Goal: Information Seeking & Learning: Learn about a topic

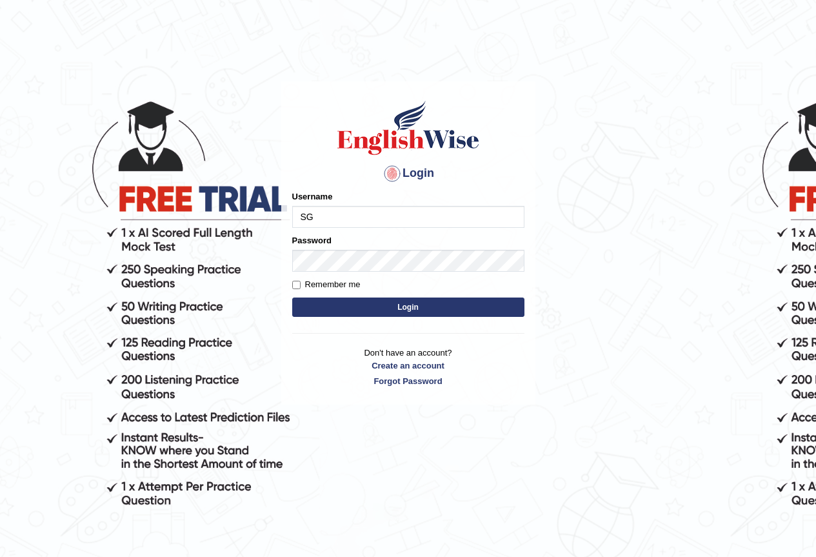
type input "S"
type input "s"
type input "Sabinag"
click at [416, 367] on link "Create an account" at bounding box center [408, 365] width 232 height 12
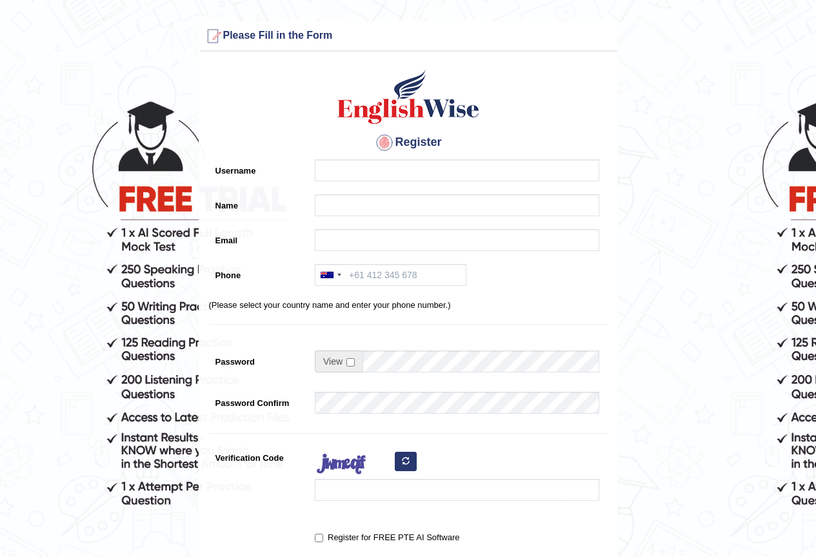
click at [348, 257] on div at bounding box center [453, 243] width 291 height 28
click at [125, 140] on form "Please fix the following errors: Please Fill in the Form Register Username Name…" at bounding box center [408, 362] width 812 height 683
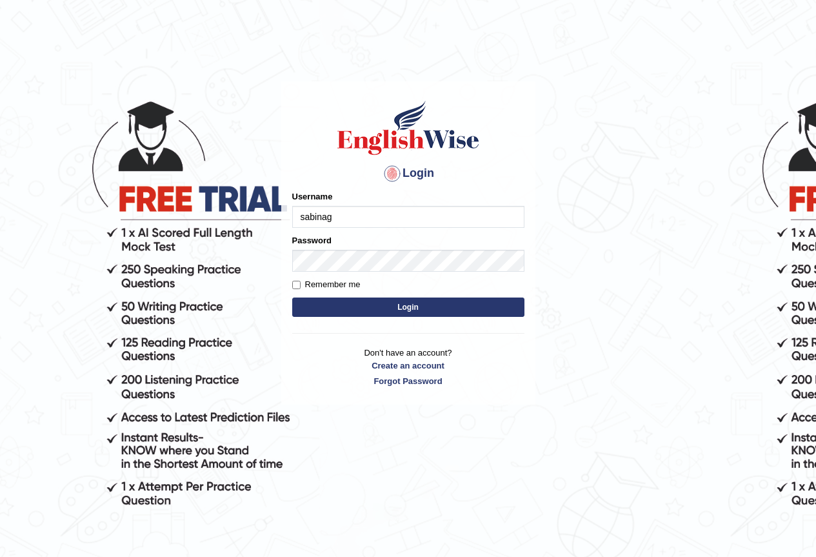
type input "sabinag"
click at [424, 306] on button "Login" at bounding box center [408, 307] width 232 height 19
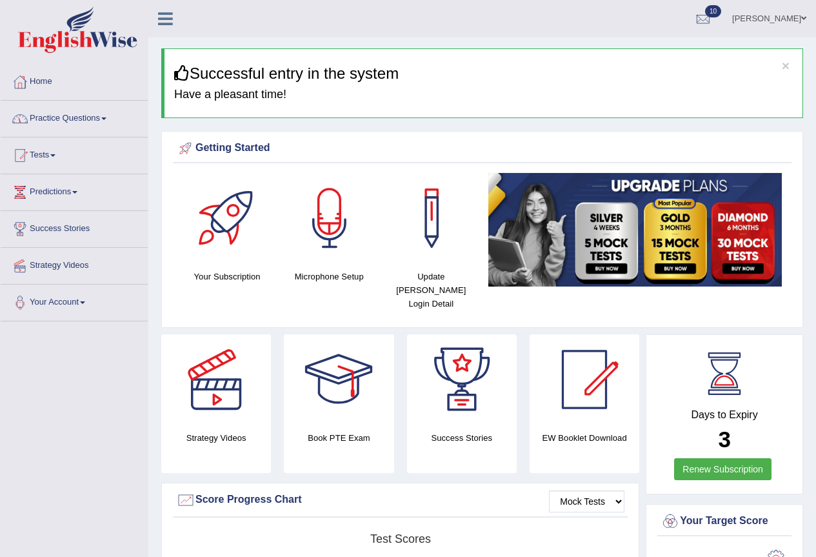
click at [46, 80] on link "Home" at bounding box center [74, 80] width 147 height 32
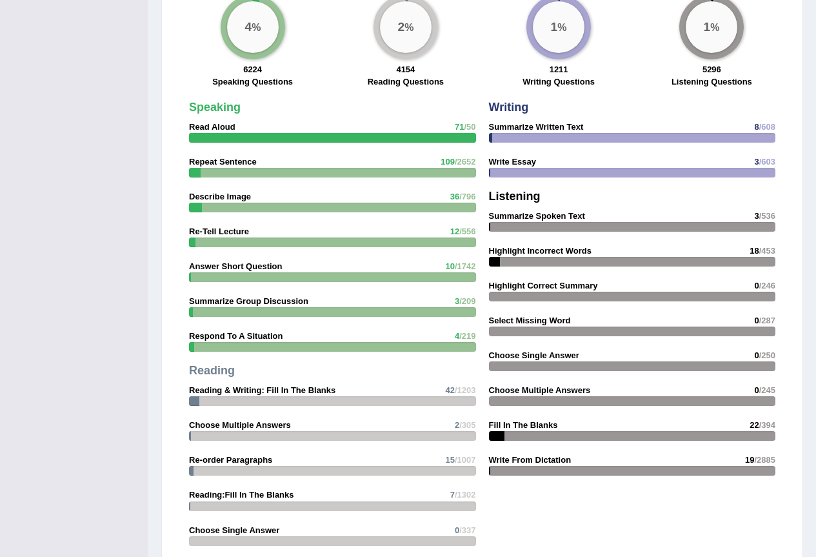
scroll to position [1491, 0]
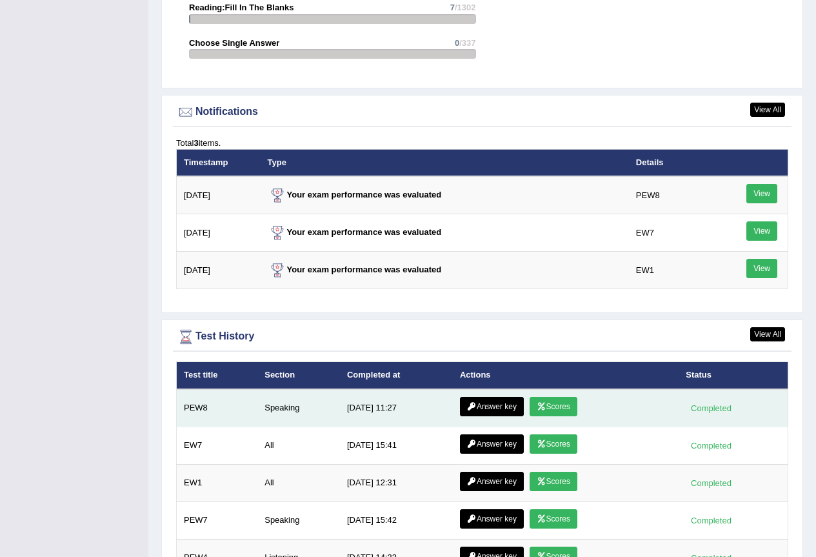
click at [565, 397] on link "Scores" at bounding box center [554, 406] width 48 height 19
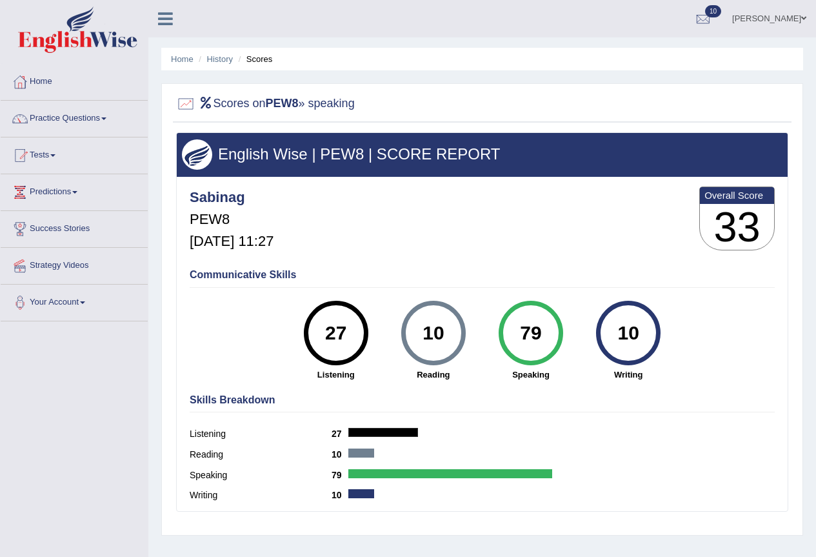
scroll to position [121, 0]
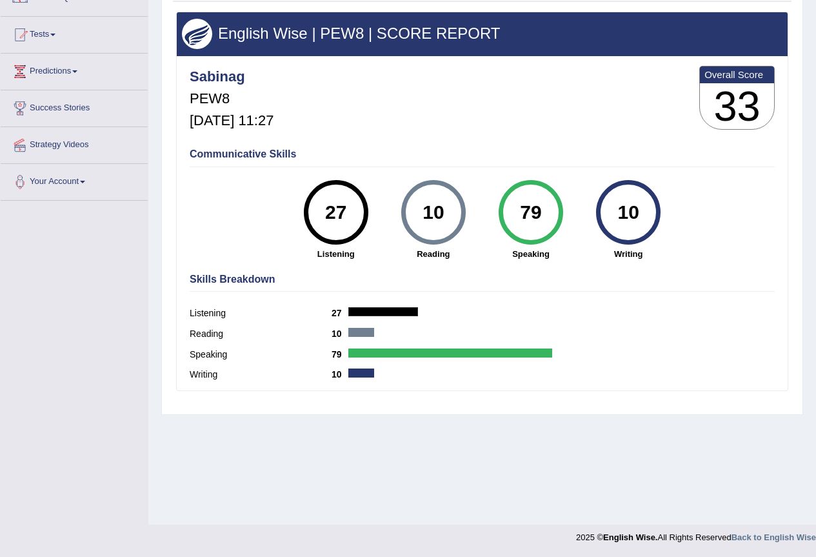
click at [527, 218] on div "79" at bounding box center [530, 212] width 47 height 54
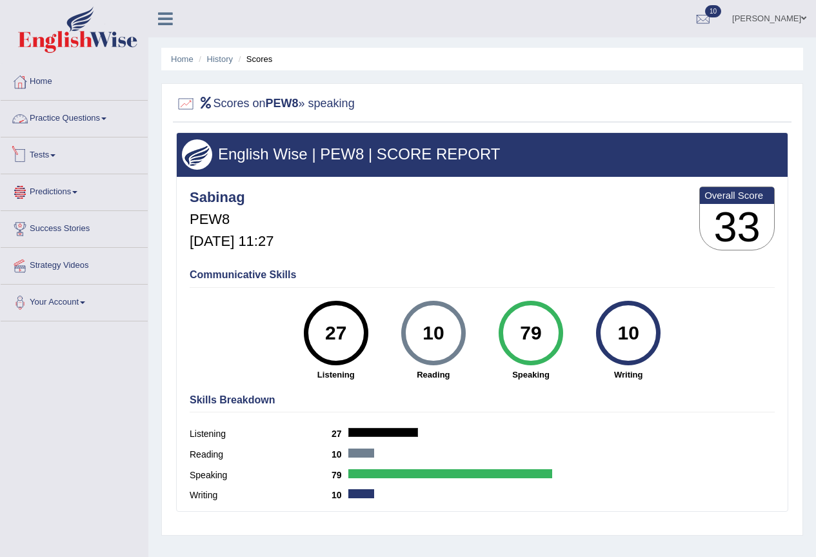
click at [76, 119] on link "Practice Questions" at bounding box center [74, 117] width 147 height 32
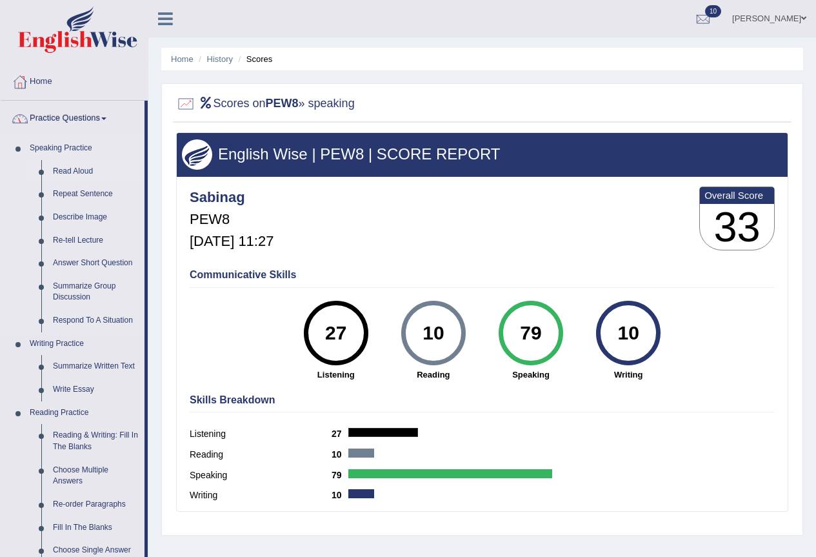
click at [72, 170] on link "Read Aloud" at bounding box center [95, 171] width 97 height 23
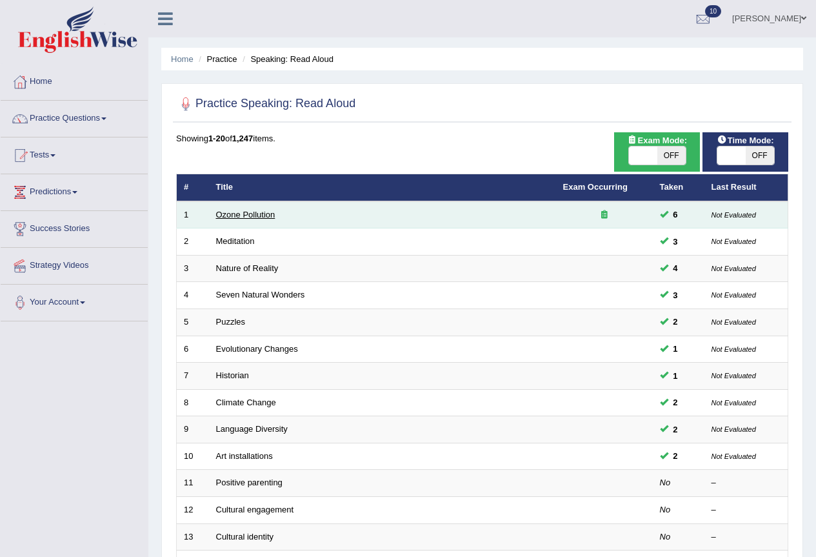
click at [259, 214] on link "Ozone Pollution" at bounding box center [245, 215] width 59 height 10
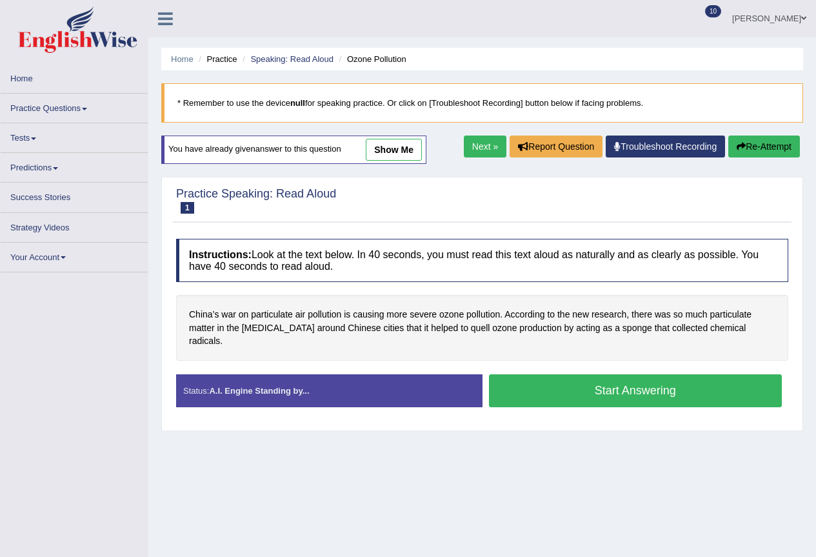
click at [587, 377] on button "Start Answering" at bounding box center [636, 390] width 294 height 33
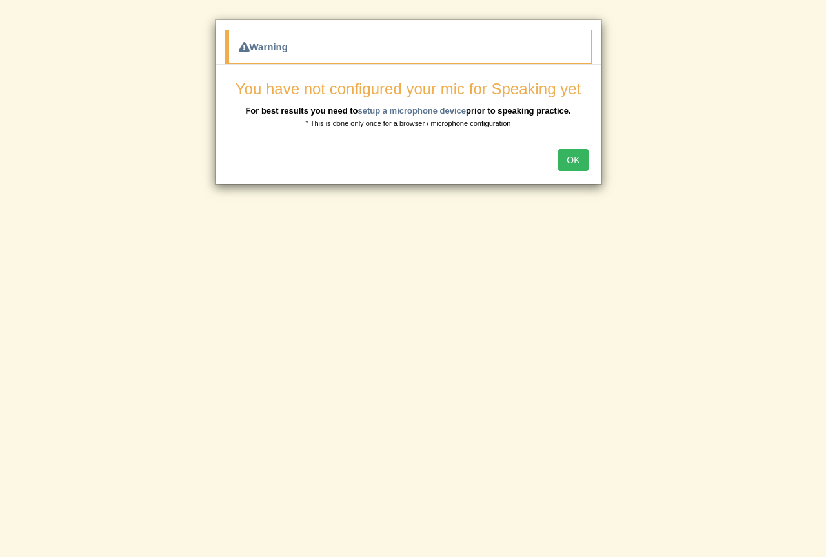
click at [568, 154] on button "OK" at bounding box center [573, 160] width 30 height 22
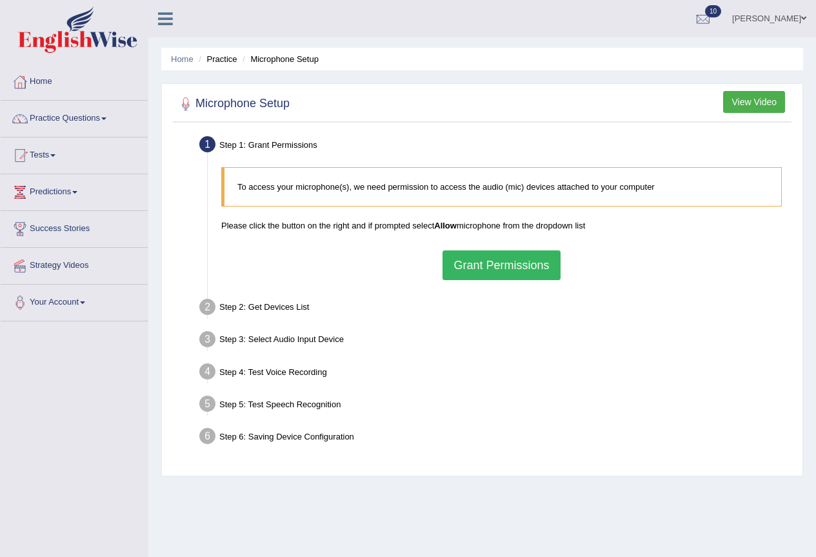
click at [537, 273] on button "Grant Permissions" at bounding box center [501, 265] width 117 height 30
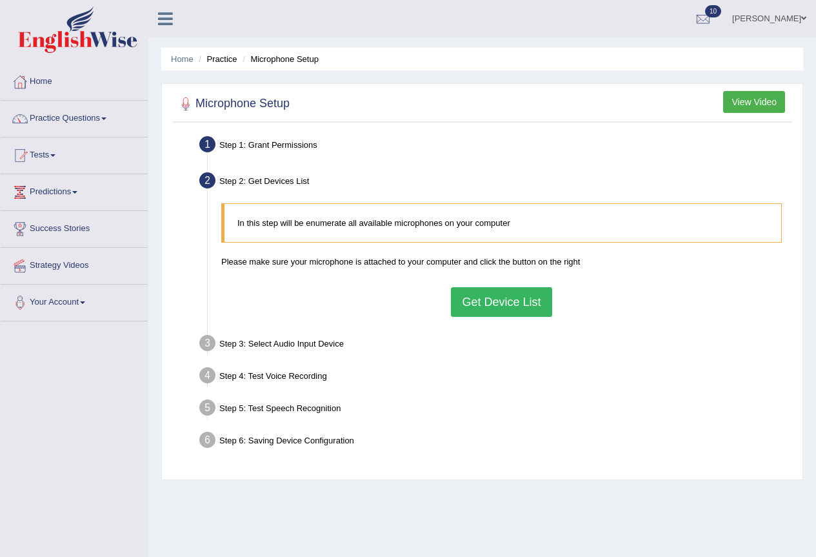
click at [516, 304] on button "Get Device List" at bounding box center [501, 302] width 101 height 30
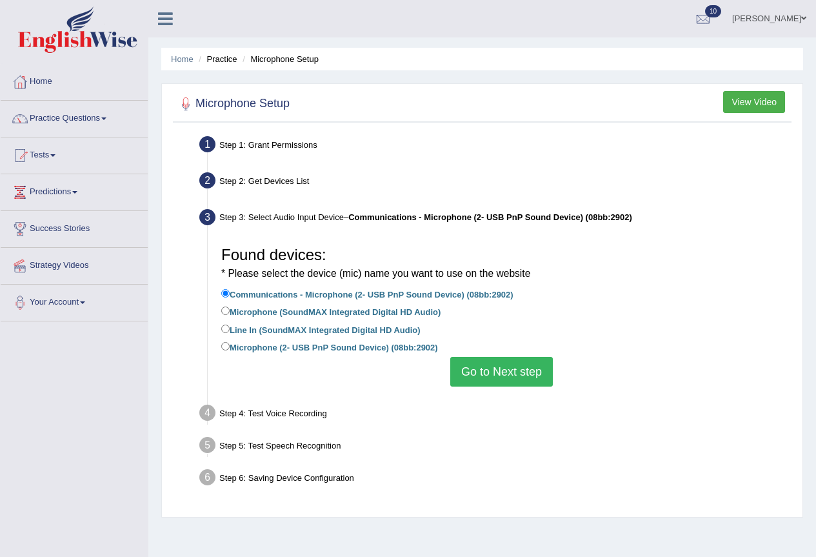
click at [512, 365] on button "Go to Next step" at bounding box center [501, 372] width 103 height 30
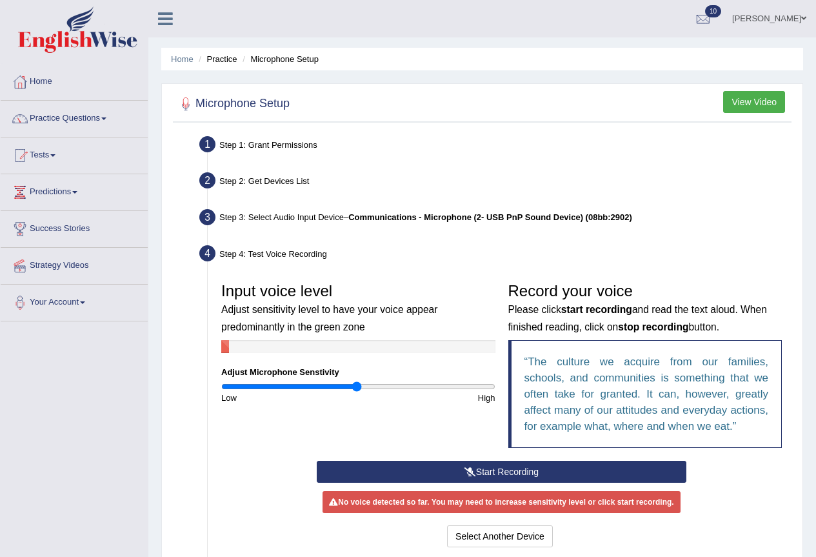
click at [501, 467] on button "Start Recording" at bounding box center [502, 472] width 370 height 22
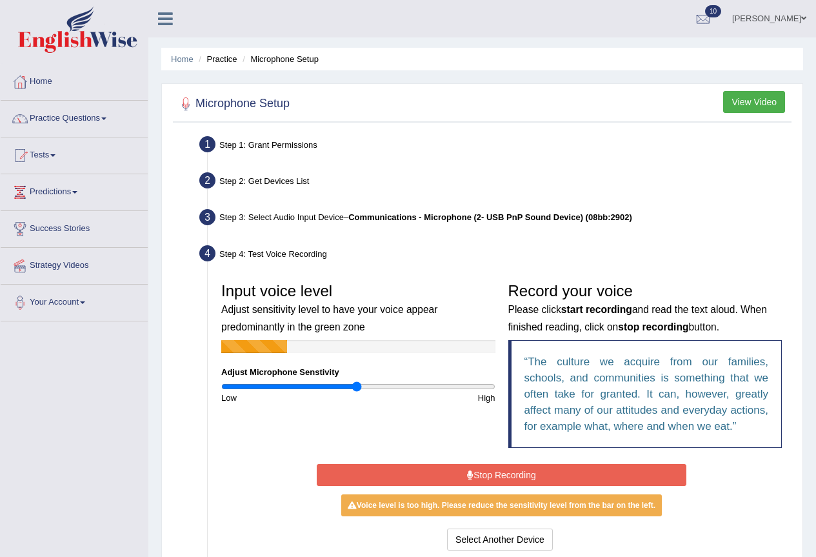
scroll to position [65, 0]
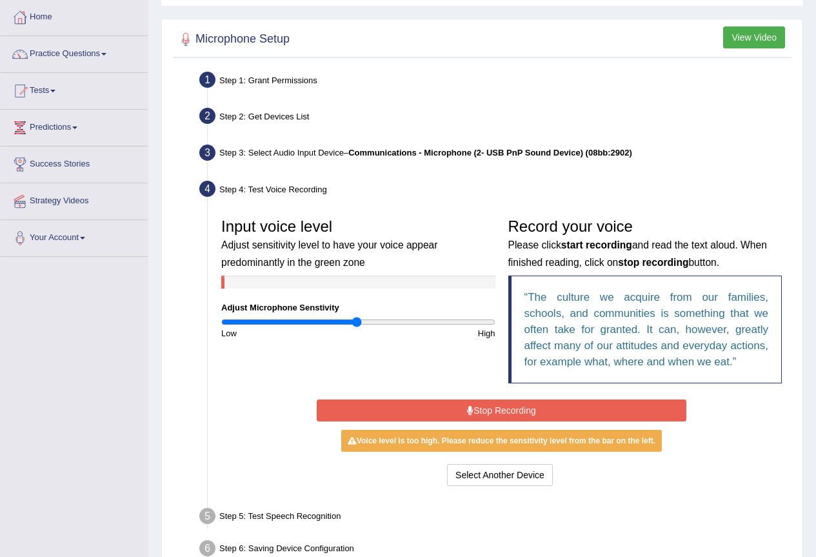
click at [583, 414] on button "Stop Recording" at bounding box center [502, 410] width 370 height 22
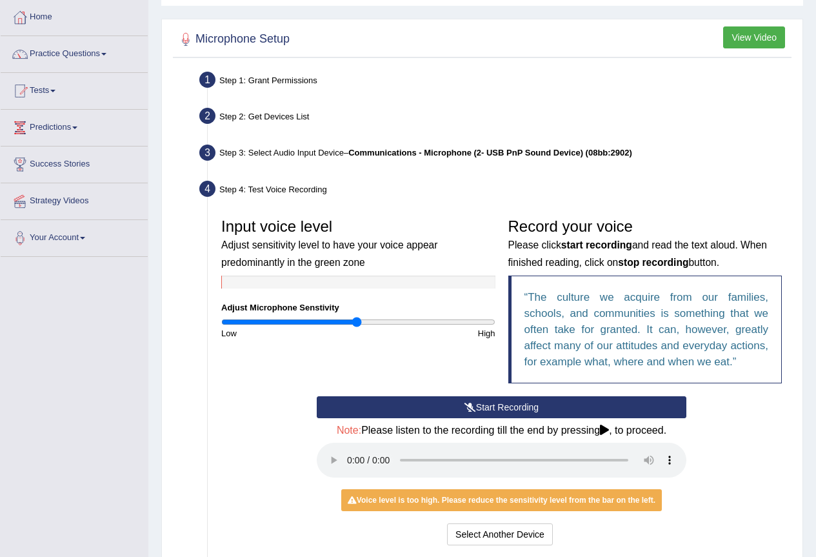
click at [492, 400] on button "Start Recording" at bounding box center [502, 407] width 370 height 22
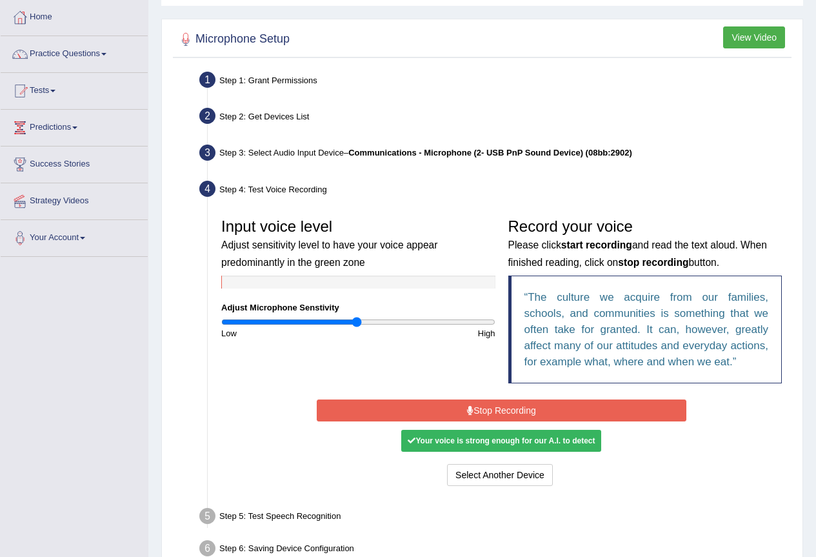
click at [542, 407] on button "Stop Recording" at bounding box center [502, 410] width 370 height 22
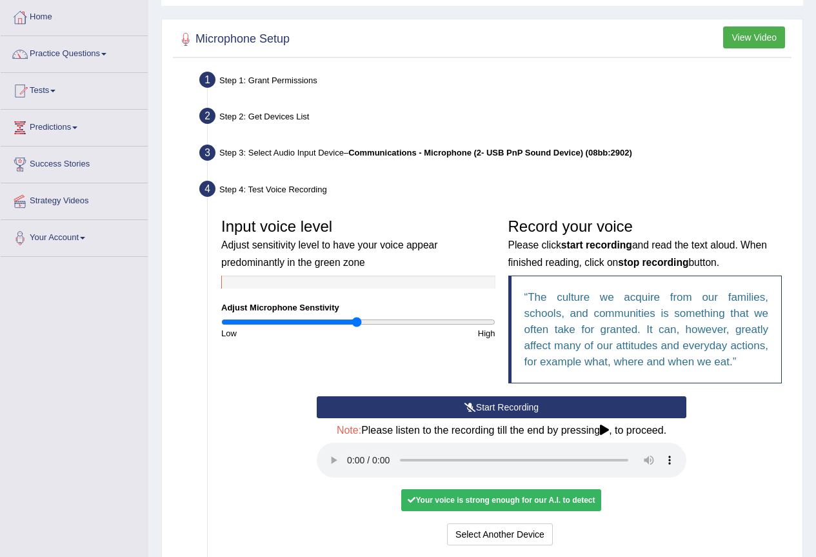
scroll to position [129, 0]
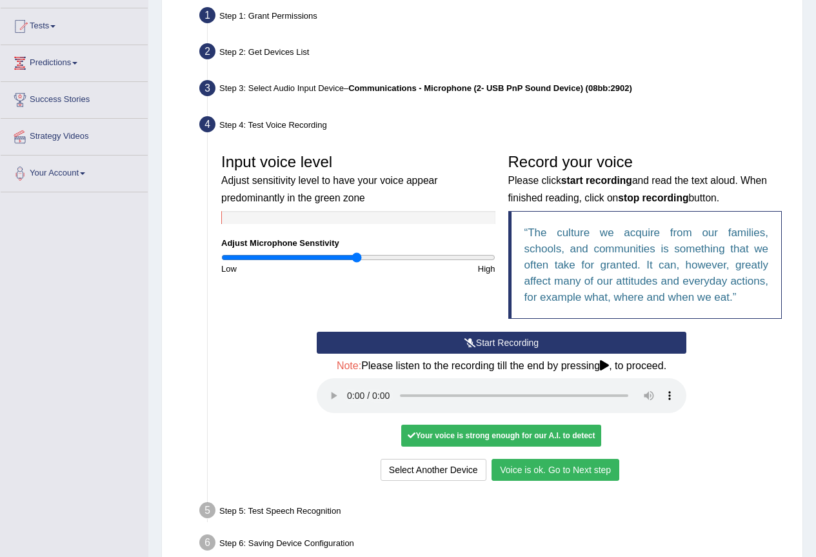
click at [566, 470] on button "Voice is ok. Go to Next step" at bounding box center [556, 470] width 128 height 22
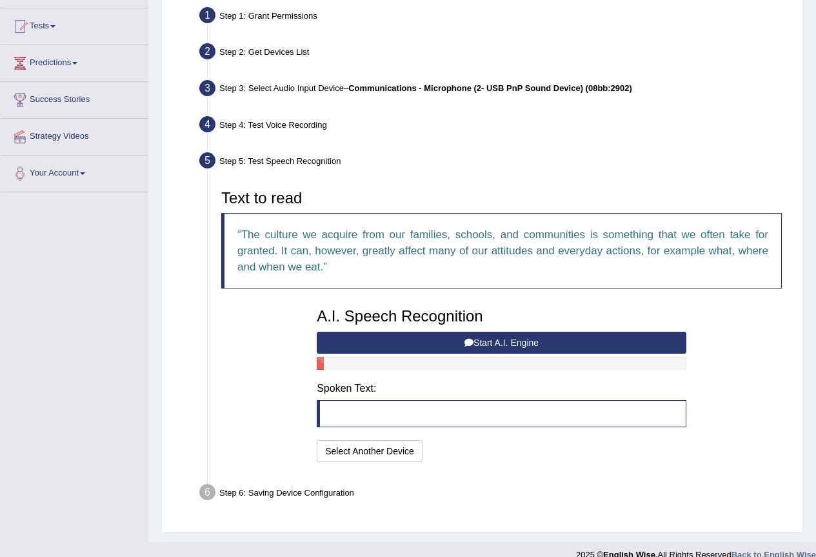
click at [447, 336] on button "Start A.I. Engine" at bounding box center [502, 343] width 370 height 22
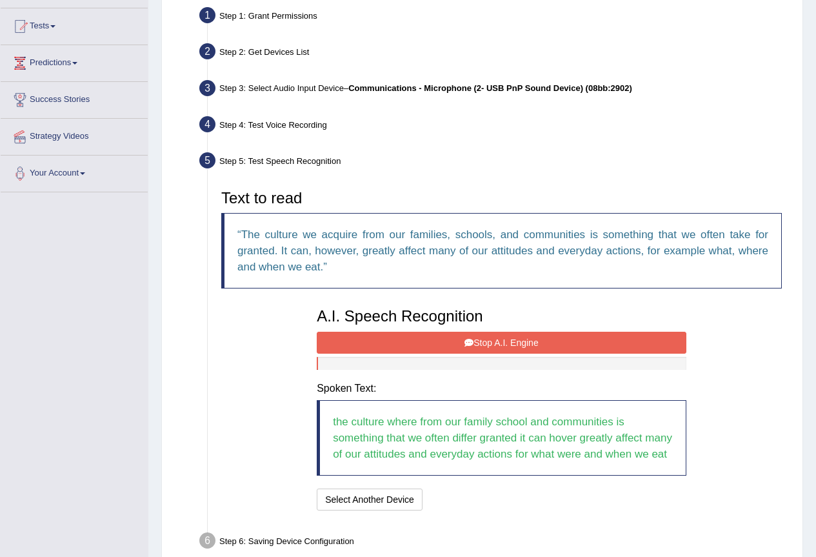
scroll to position [194, 0]
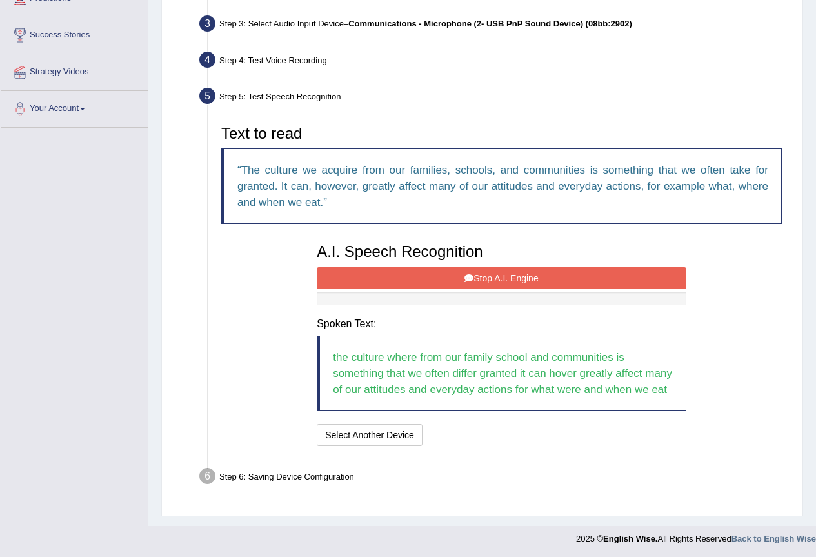
click at [493, 278] on button "Stop A.I. Engine" at bounding box center [502, 278] width 370 height 22
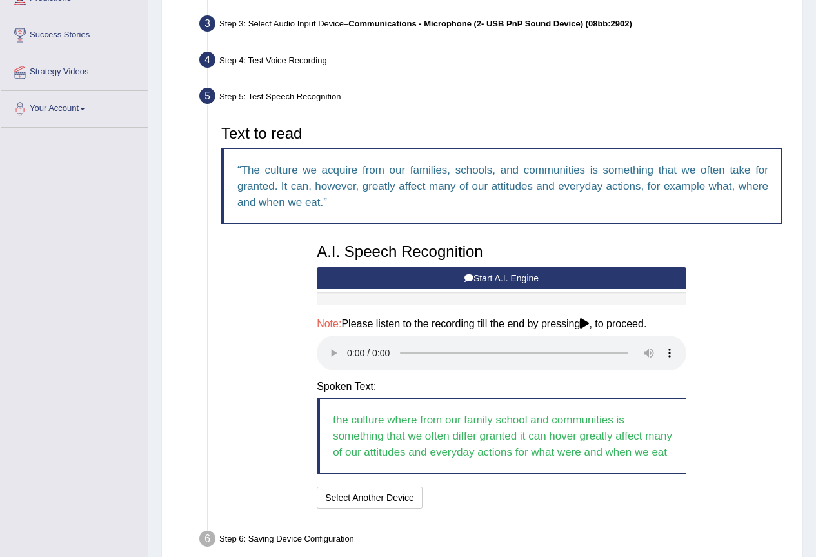
scroll to position [257, 0]
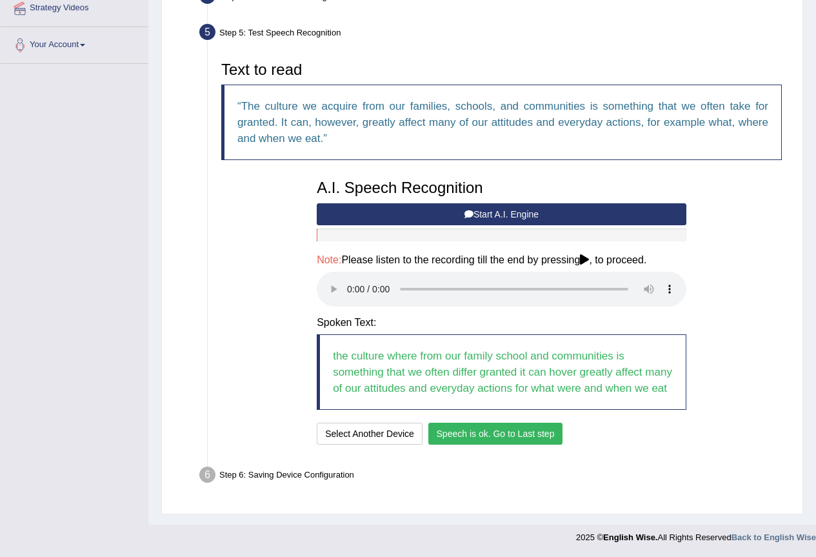
click at [478, 432] on button "Speech is ok. Go to Last step" at bounding box center [496, 434] width 135 height 22
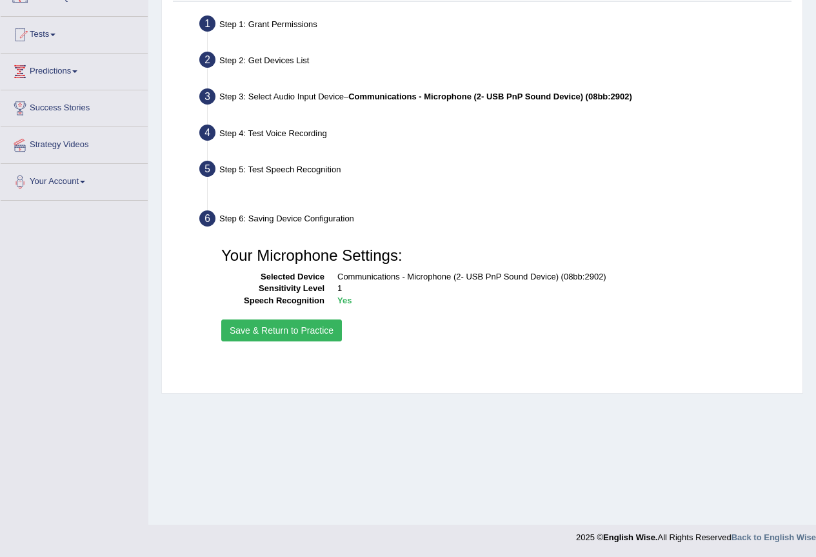
scroll to position [121, 0]
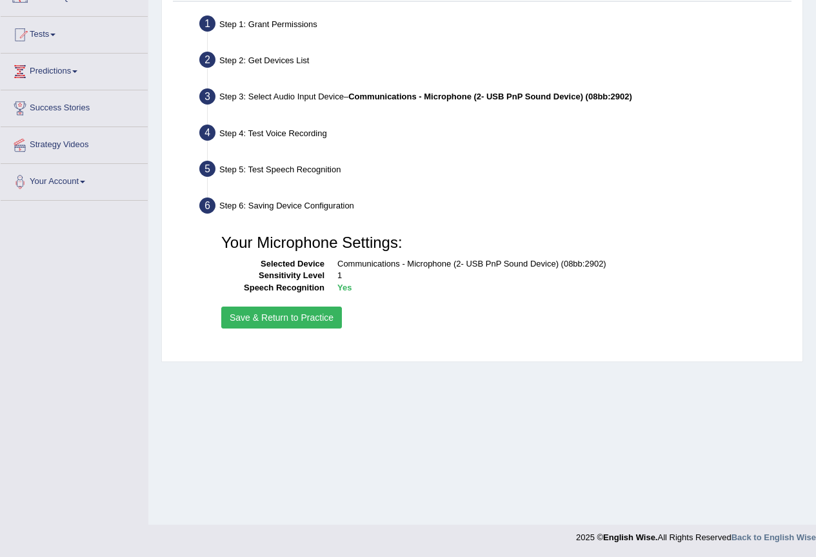
click at [308, 308] on button "Save & Return to Practice" at bounding box center [281, 318] width 121 height 22
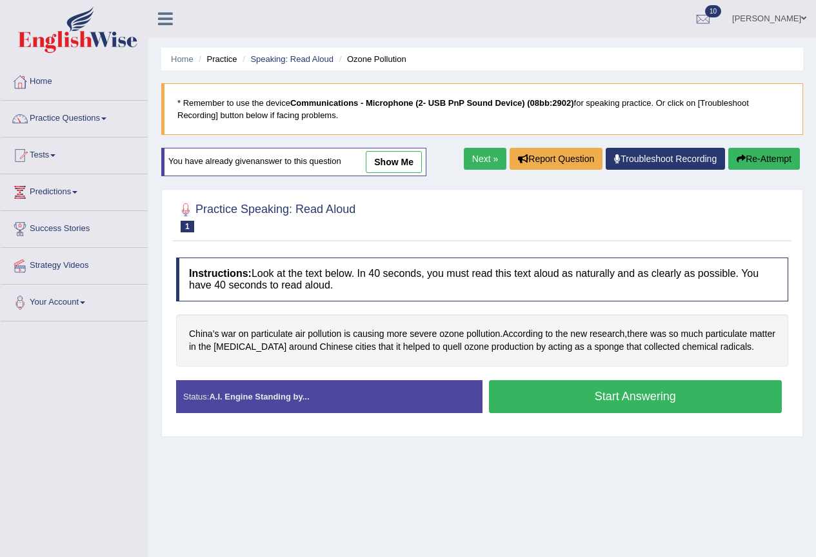
click at [547, 390] on button "Start Answering" at bounding box center [636, 396] width 294 height 33
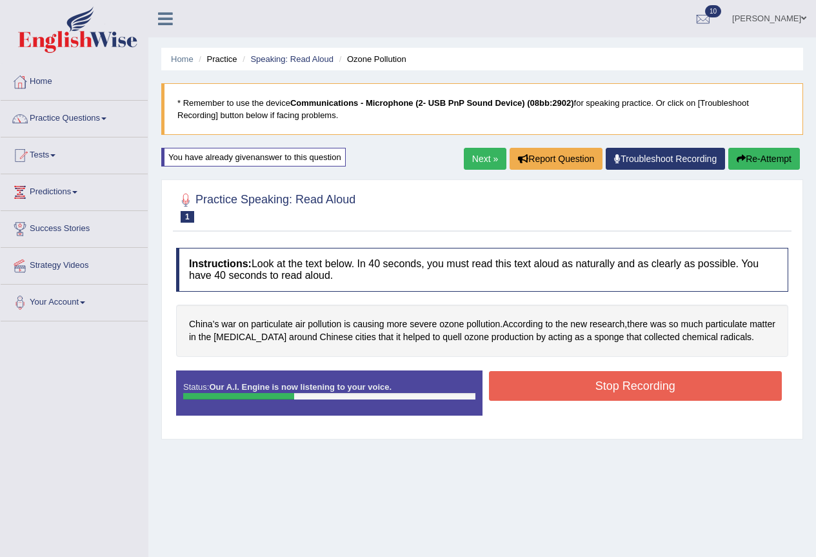
click at [654, 388] on button "Stop Recording" at bounding box center [636, 386] width 294 height 30
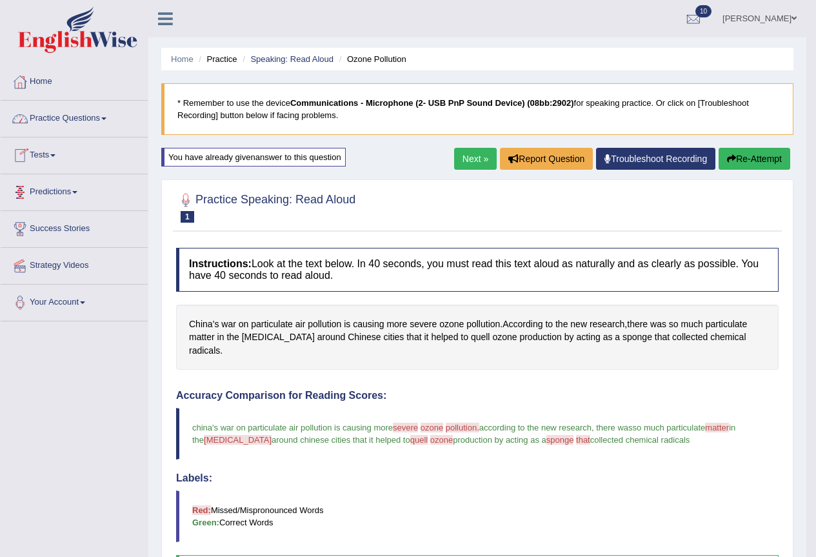
click at [54, 153] on link "Tests" at bounding box center [74, 153] width 147 height 32
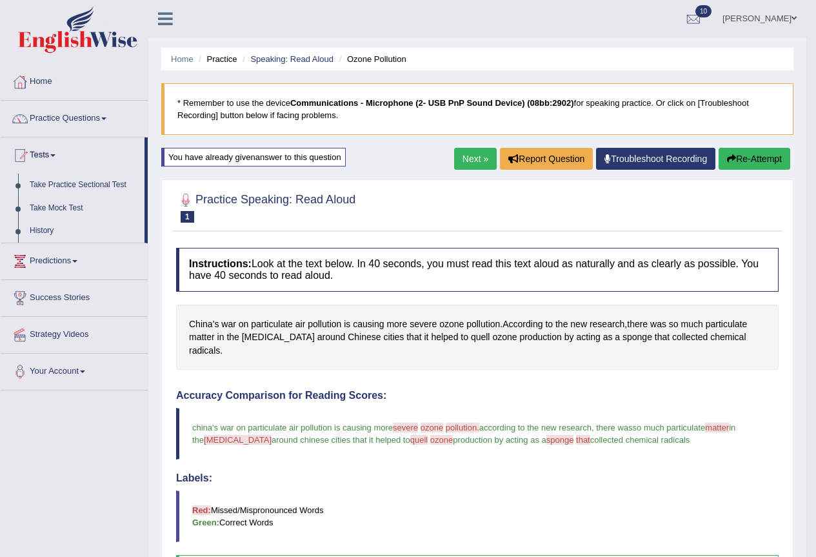
click at [96, 183] on link "Take Practice Sectional Test" at bounding box center [84, 185] width 121 height 23
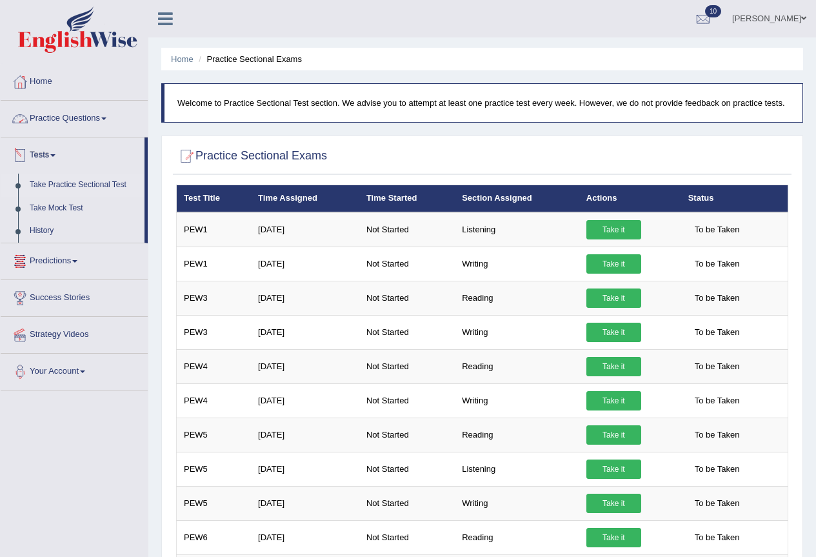
click at [85, 119] on link "Practice Questions" at bounding box center [74, 117] width 147 height 32
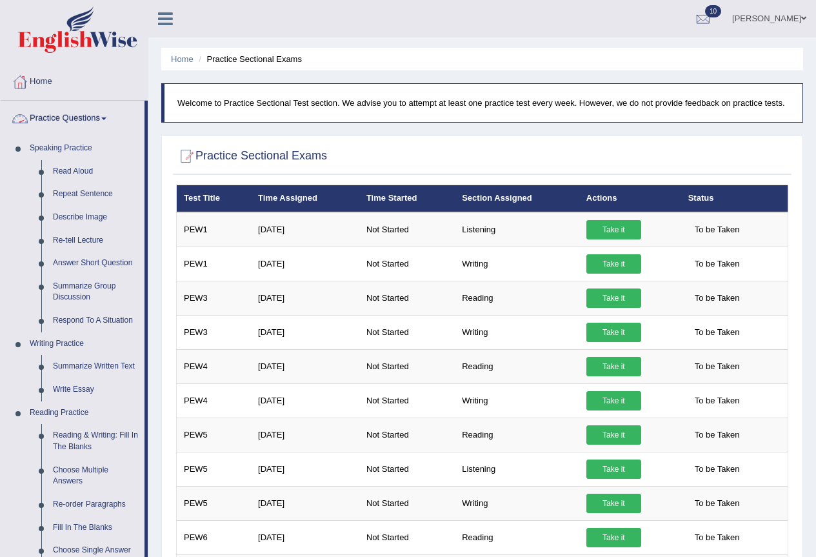
click at [61, 117] on link "Practice Questions" at bounding box center [73, 117] width 144 height 32
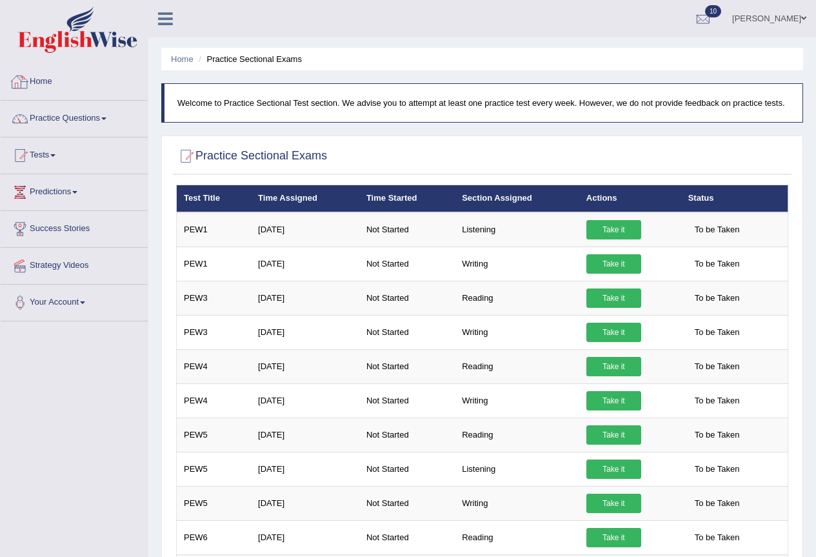
click at [48, 83] on link "Home" at bounding box center [74, 80] width 147 height 32
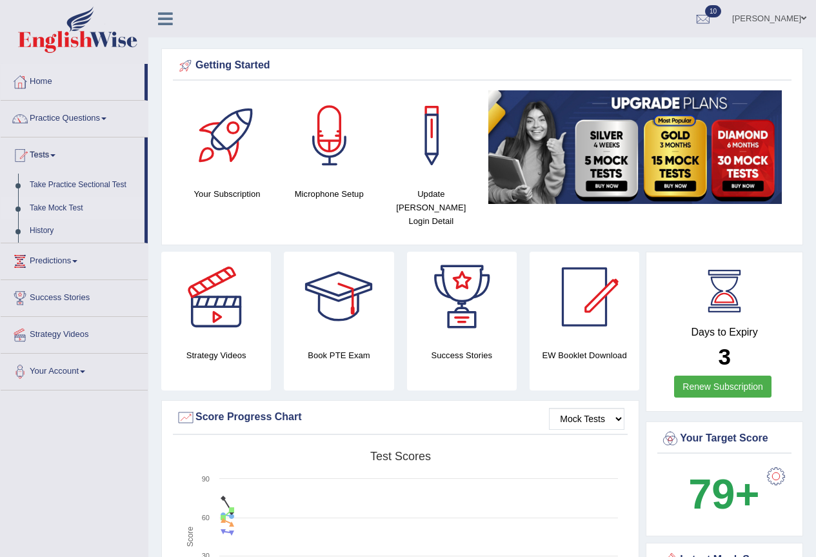
click at [66, 206] on link "Take Mock Test" at bounding box center [84, 208] width 121 height 23
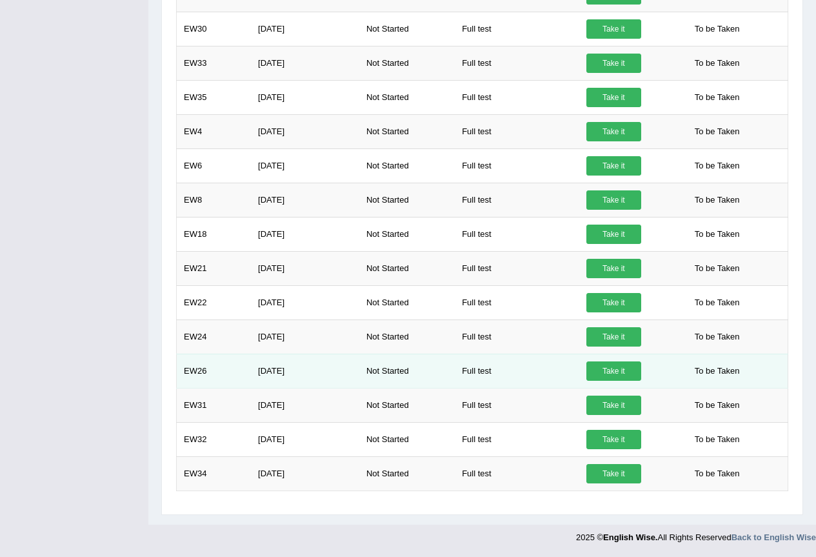
click at [609, 370] on link "Take it" at bounding box center [614, 370] width 55 height 19
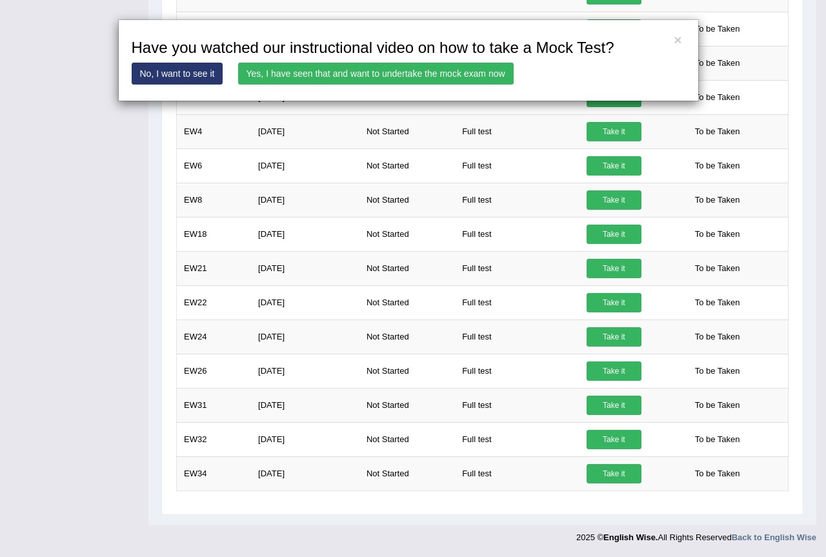
click at [408, 71] on link "Yes, I have seen that and want to undertake the mock exam now" at bounding box center [376, 74] width 276 height 22
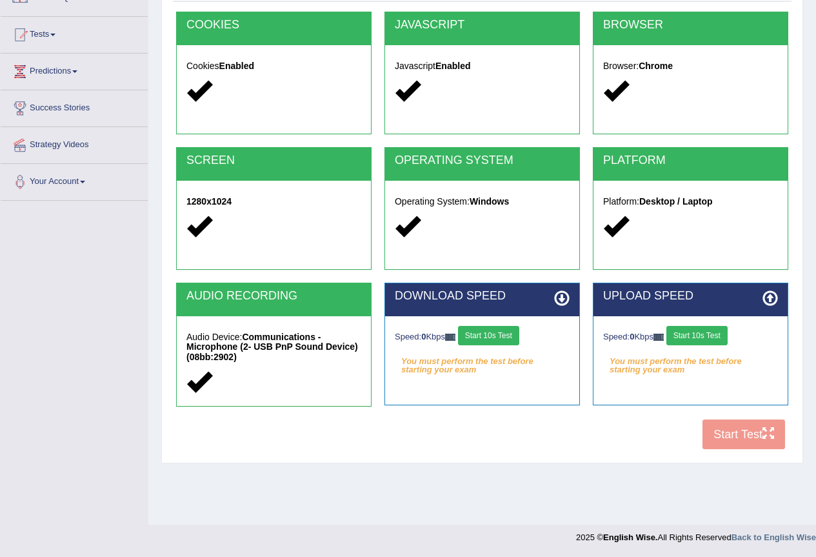
click at [504, 339] on button "Start 10s Test" at bounding box center [488, 335] width 61 height 19
click at [707, 333] on button "Start 10s Test" at bounding box center [697, 335] width 61 height 19
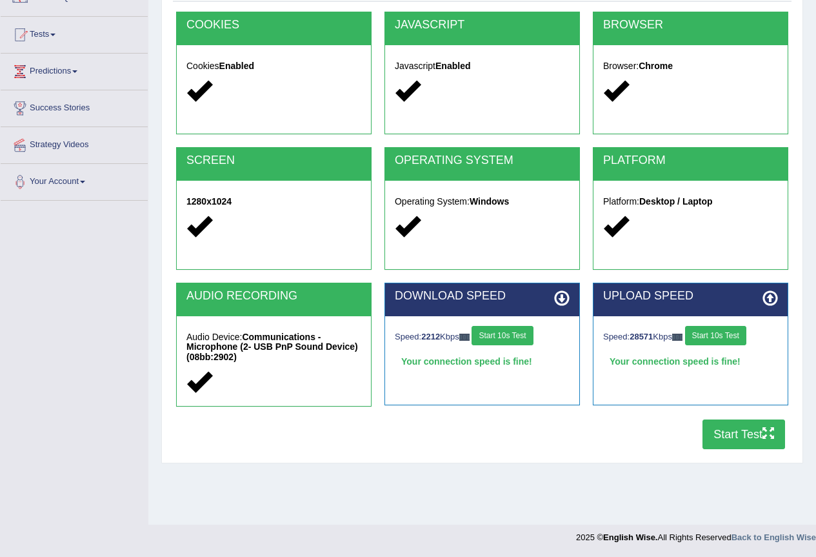
click at [744, 441] on button "Start Test" at bounding box center [744, 434] width 83 height 30
click at [733, 434] on button "Start Test" at bounding box center [744, 434] width 83 height 30
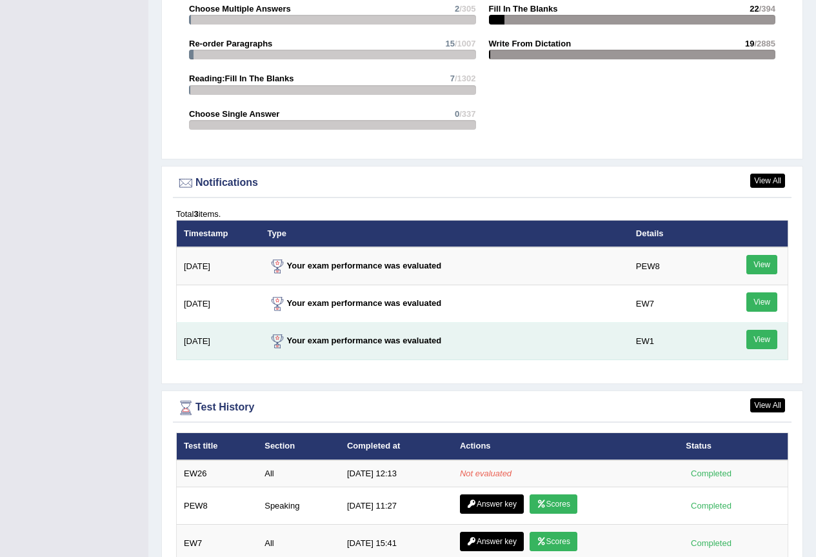
scroll to position [1613, 0]
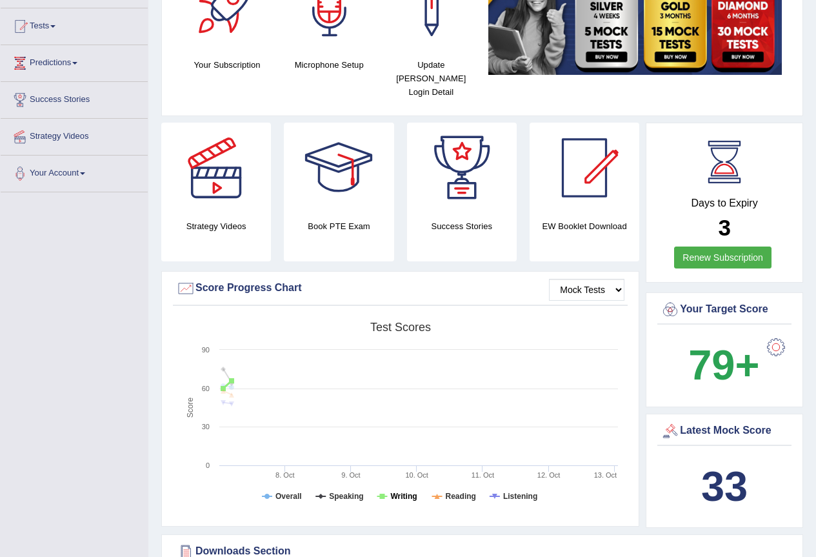
scroll to position [0, 0]
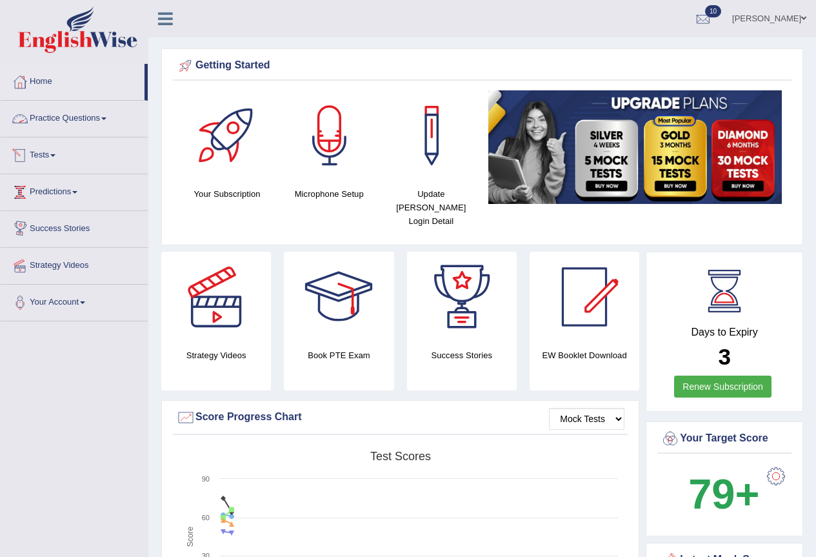
click at [107, 126] on link "Practice Questions" at bounding box center [74, 117] width 147 height 32
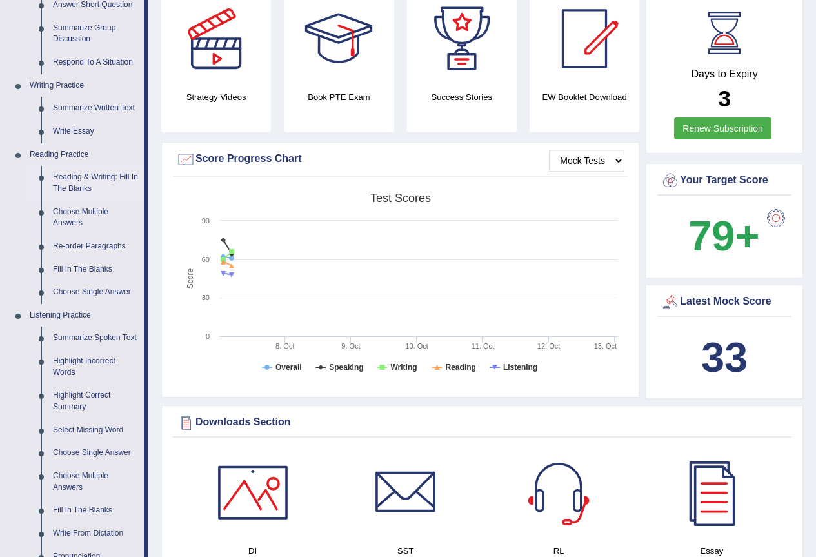
scroll to position [129, 0]
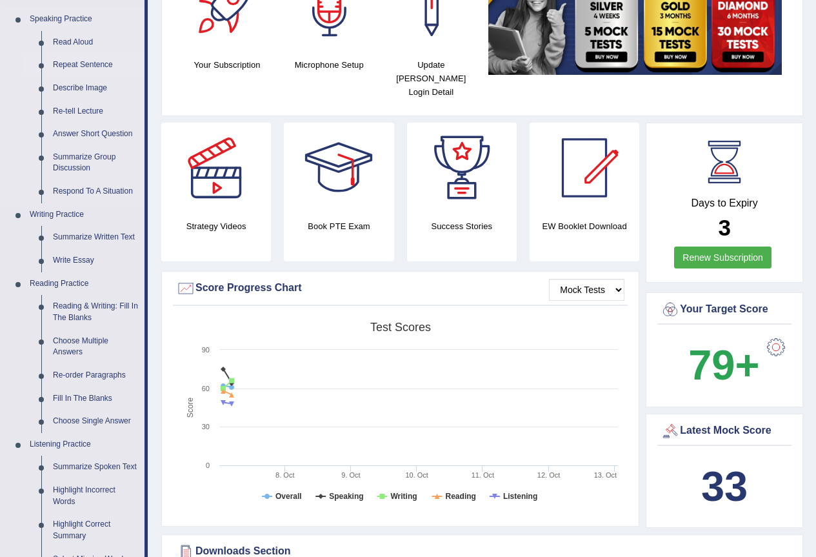
click at [97, 67] on link "Repeat Sentence" at bounding box center [95, 65] width 97 height 23
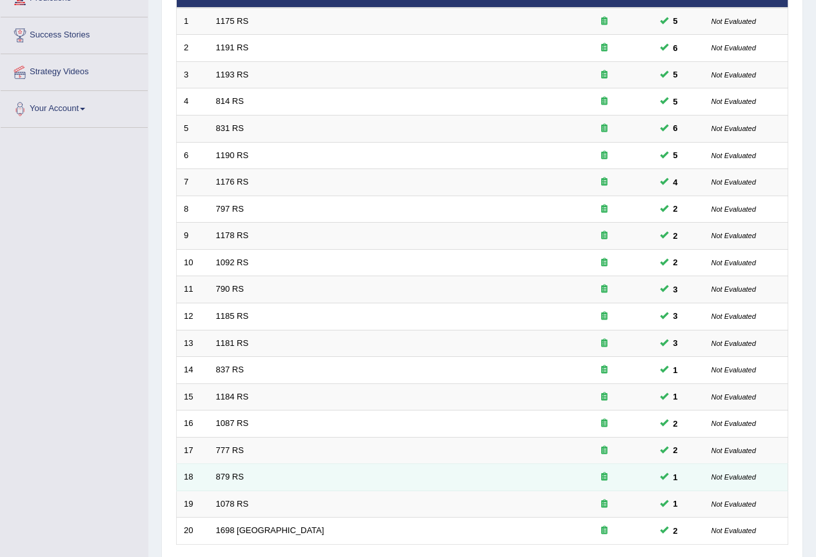
scroll to position [298, 0]
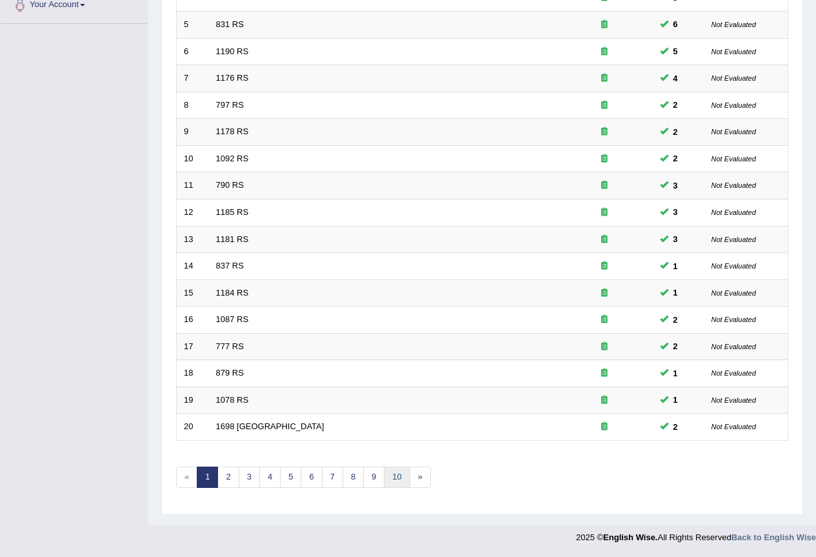
click at [399, 476] on link "10" at bounding box center [397, 477] width 26 height 21
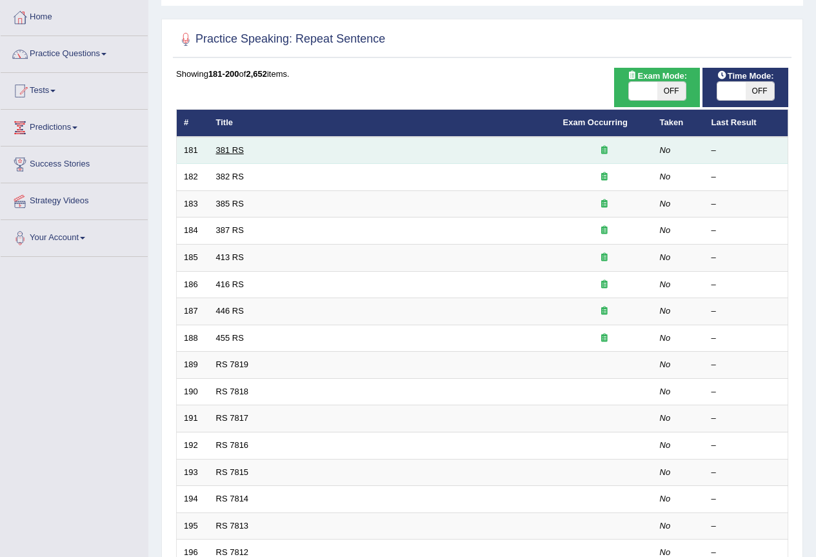
click at [242, 149] on link "381 RS" at bounding box center [230, 150] width 28 height 10
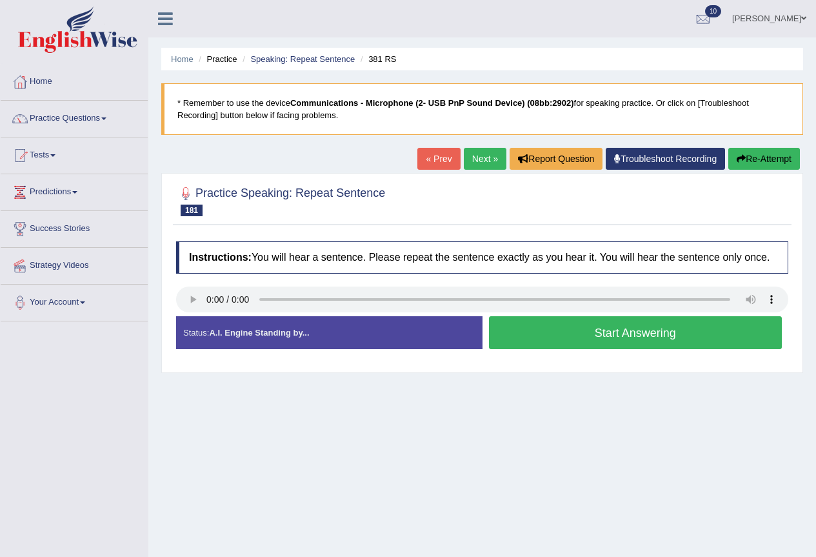
click at [560, 337] on button "Start Answering" at bounding box center [636, 332] width 294 height 33
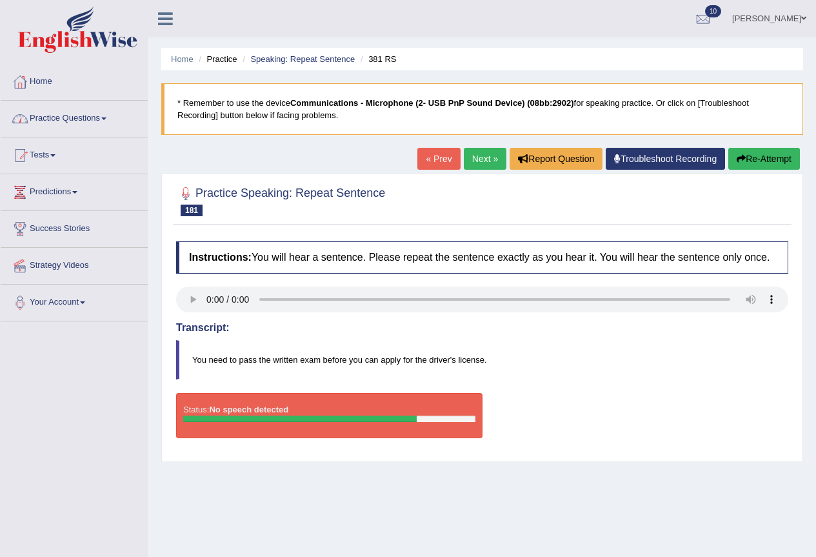
click at [86, 117] on link "Practice Questions" at bounding box center [74, 117] width 147 height 32
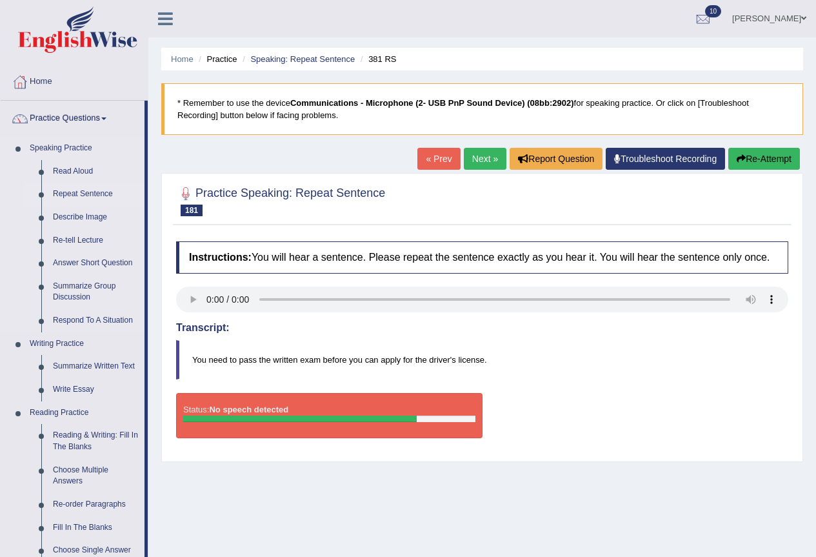
click at [95, 192] on link "Repeat Sentence" at bounding box center [95, 194] width 97 height 23
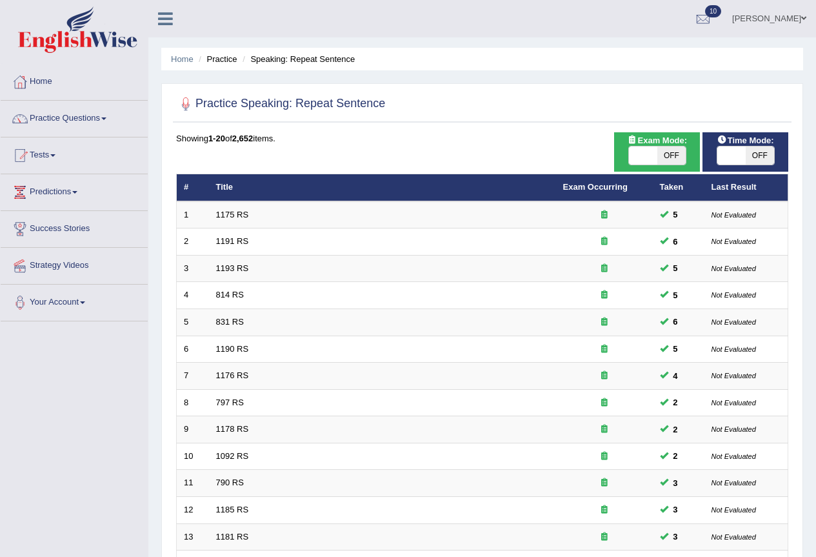
click at [674, 151] on span "OFF" at bounding box center [672, 155] width 28 height 18
checkbox input "true"
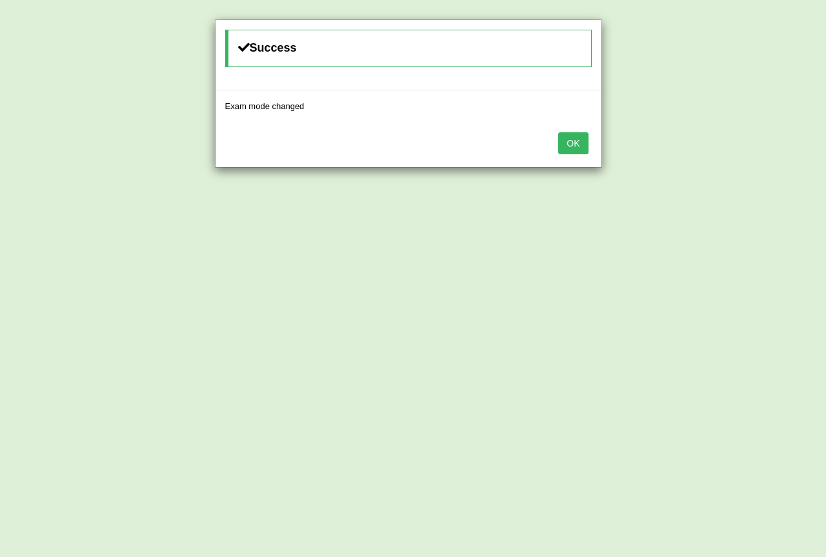
click at [570, 144] on button "OK" at bounding box center [573, 143] width 30 height 22
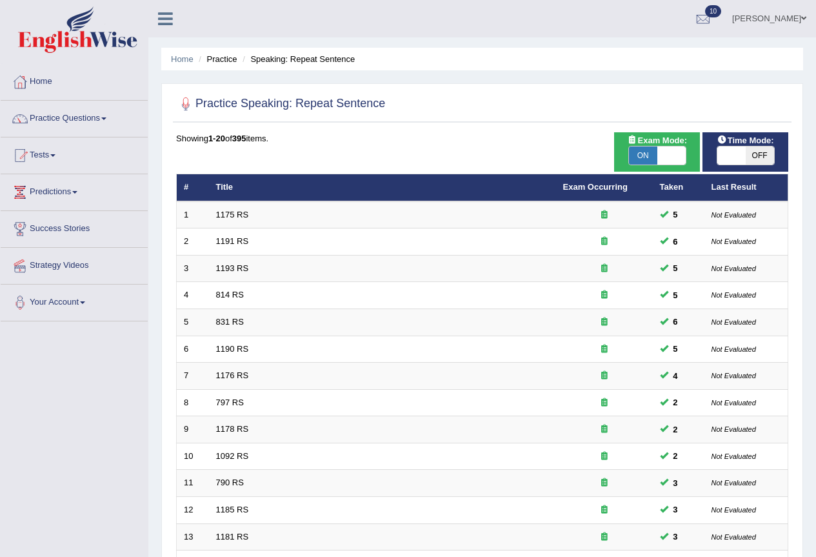
click at [753, 154] on span "OFF" at bounding box center [760, 155] width 28 height 18
checkbox input "true"
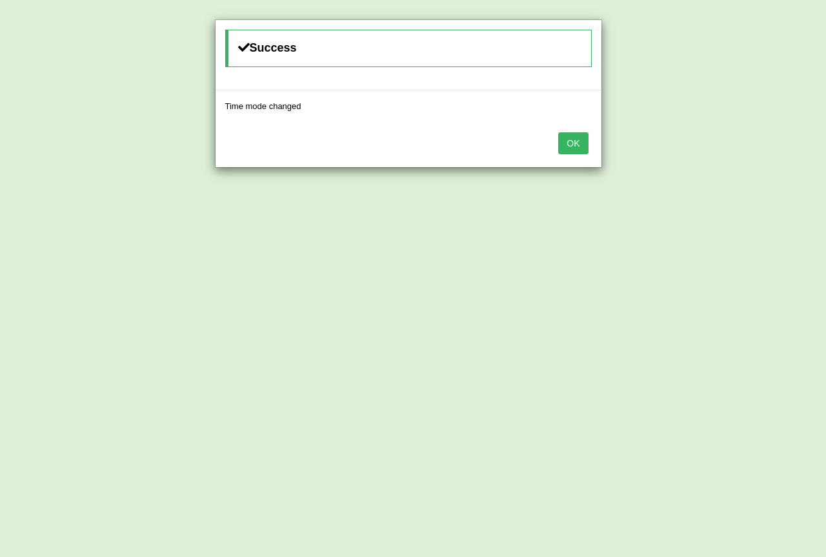
click at [567, 145] on button "OK" at bounding box center [573, 143] width 30 height 22
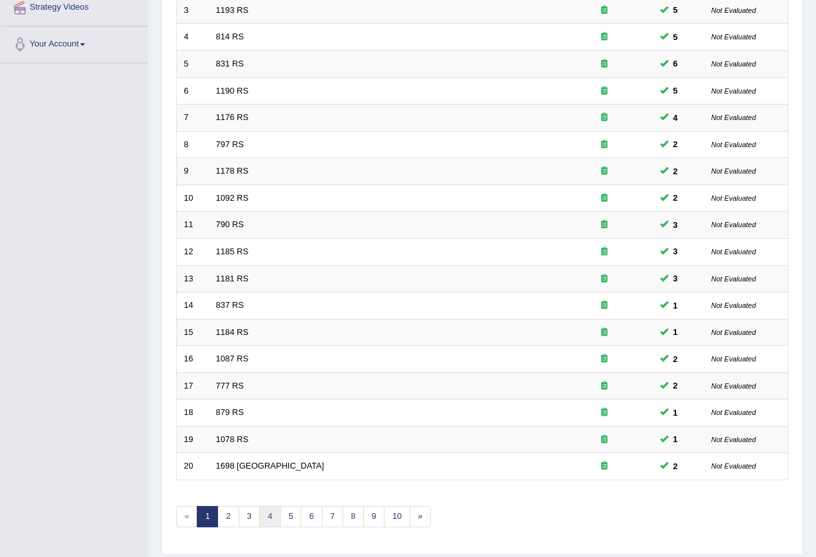
scroll to position [298, 0]
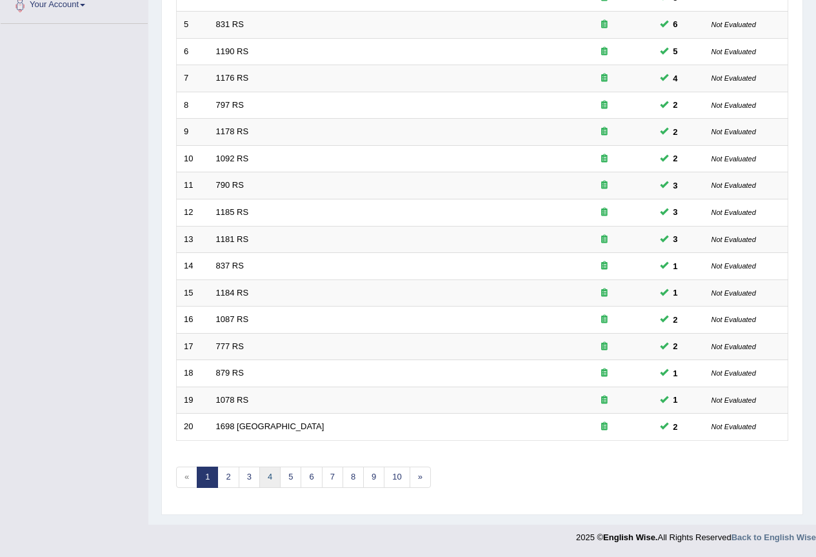
click at [259, 483] on link "4" at bounding box center [269, 477] width 21 height 21
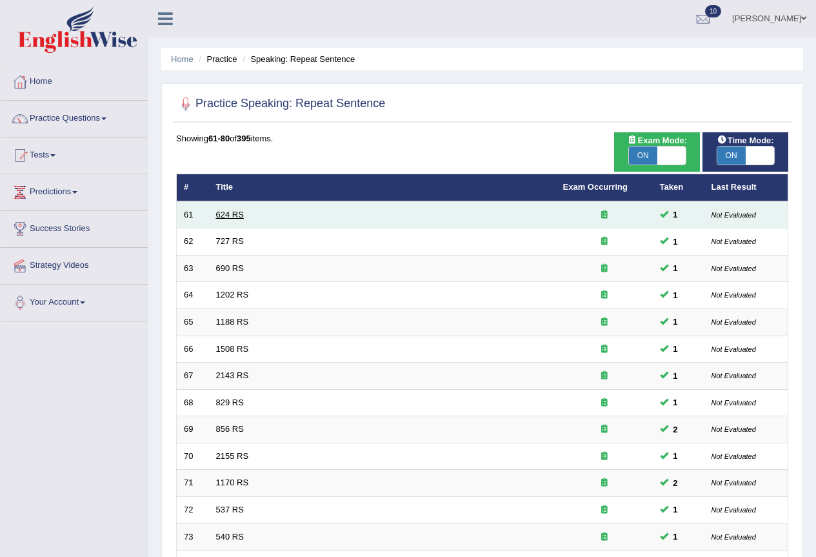
click at [239, 216] on link "624 RS" at bounding box center [230, 215] width 28 height 10
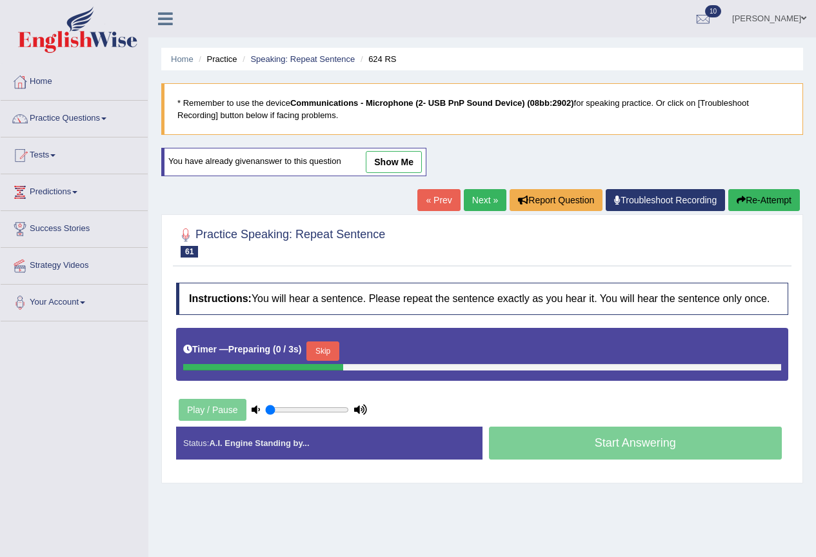
click at [336, 352] on button "Skip" at bounding box center [323, 350] width 32 height 19
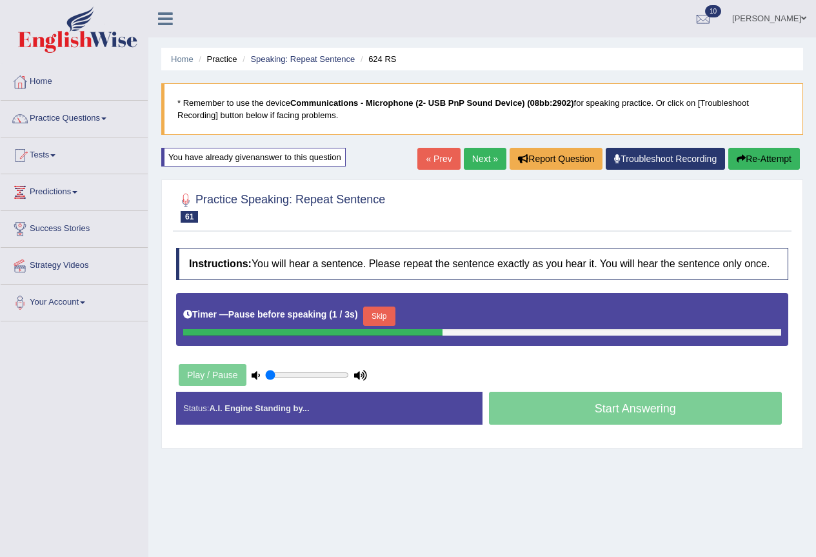
click at [372, 312] on button "Skip" at bounding box center [379, 316] width 32 height 19
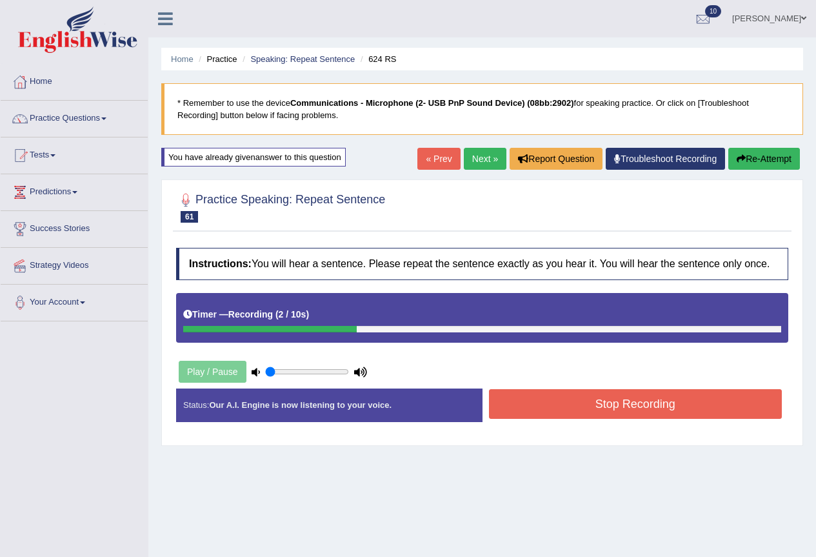
click at [563, 401] on button "Stop Recording" at bounding box center [636, 404] width 294 height 30
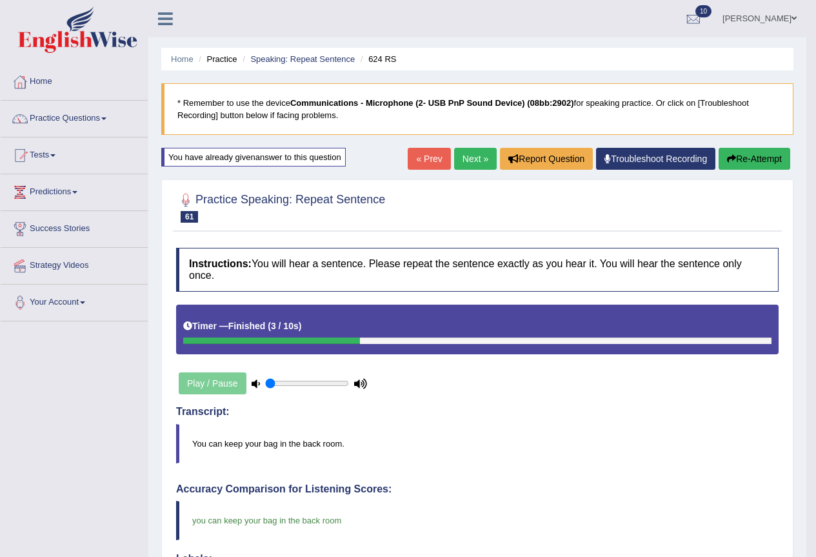
click at [481, 158] on link "Next »" at bounding box center [475, 159] width 43 height 22
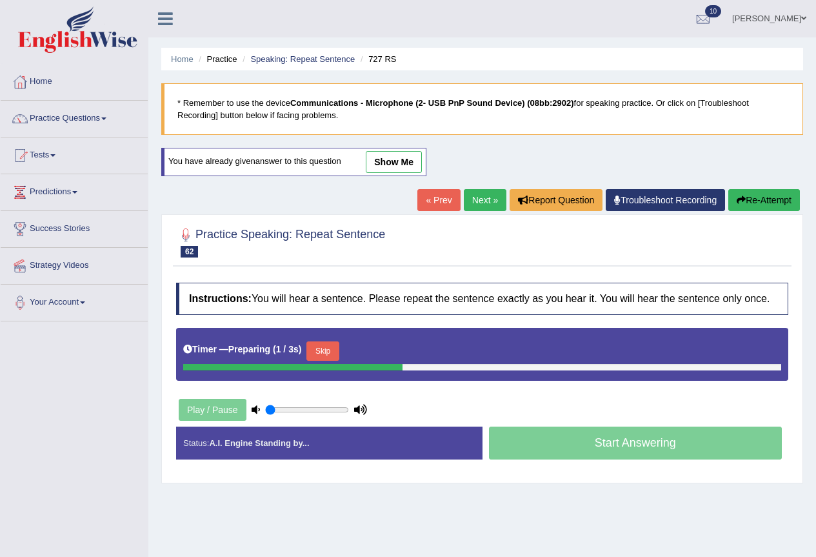
click at [330, 344] on button "Skip" at bounding box center [323, 350] width 32 height 19
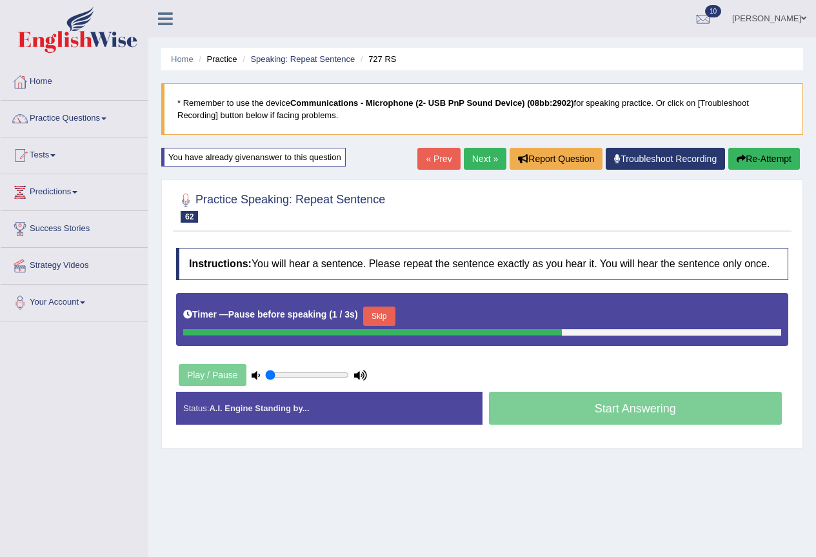
click at [379, 314] on button "Skip" at bounding box center [379, 316] width 32 height 19
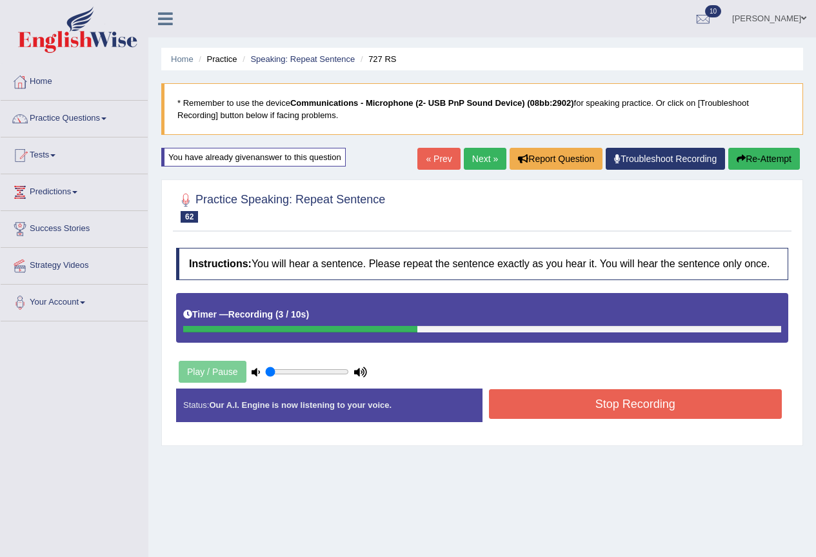
click at [542, 403] on button "Stop Recording" at bounding box center [636, 404] width 294 height 30
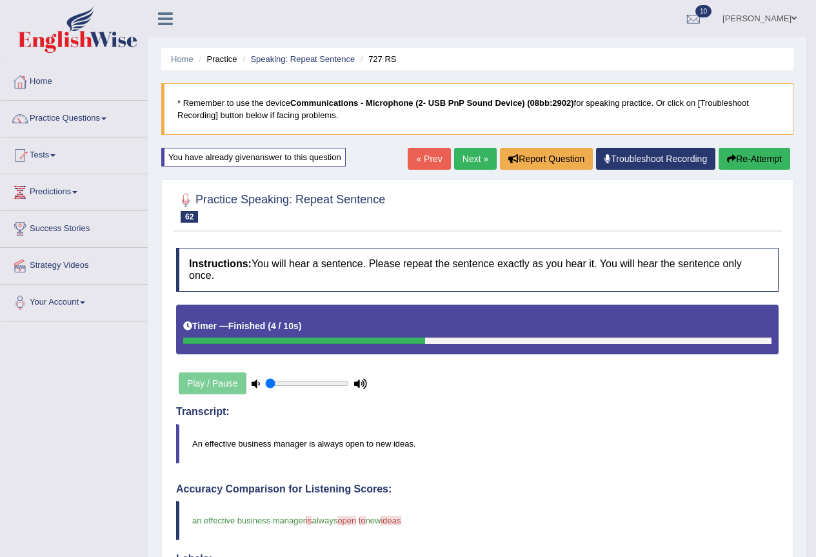
click at [478, 158] on link "Next »" at bounding box center [475, 159] width 43 height 22
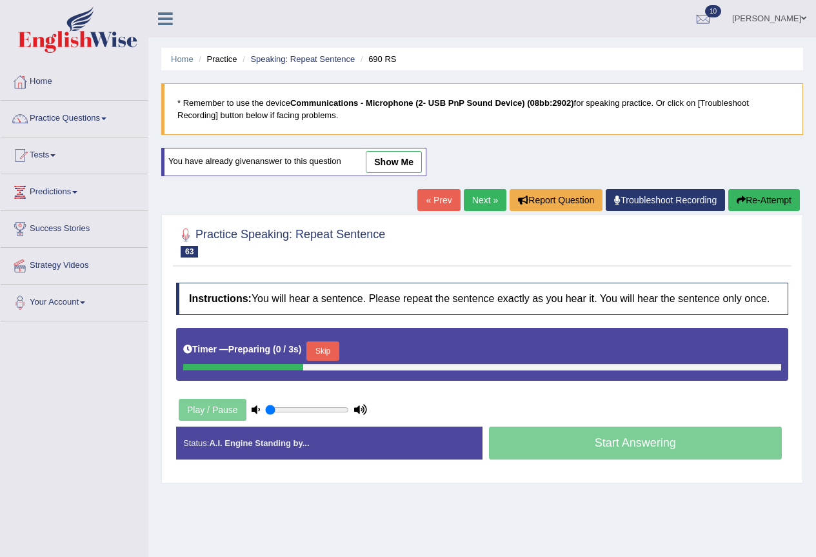
click at [327, 349] on button "Skip" at bounding box center [323, 350] width 32 height 19
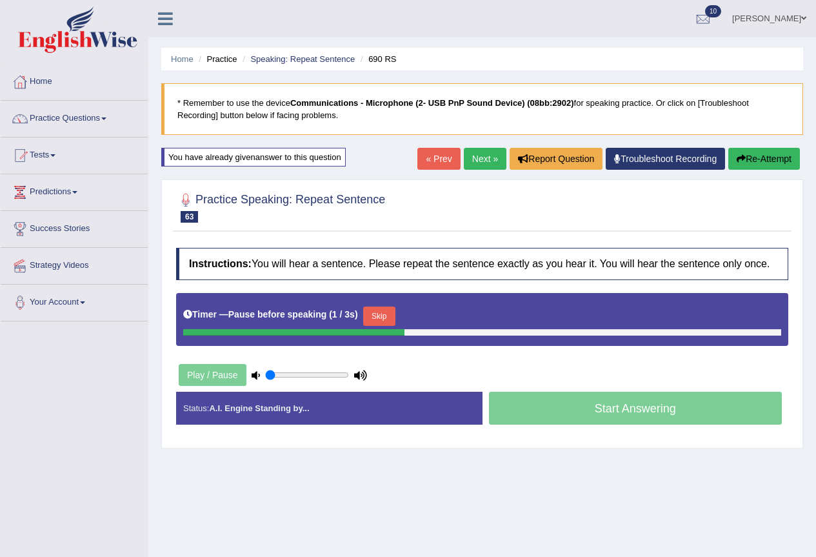
click at [390, 318] on button "Skip" at bounding box center [379, 316] width 32 height 19
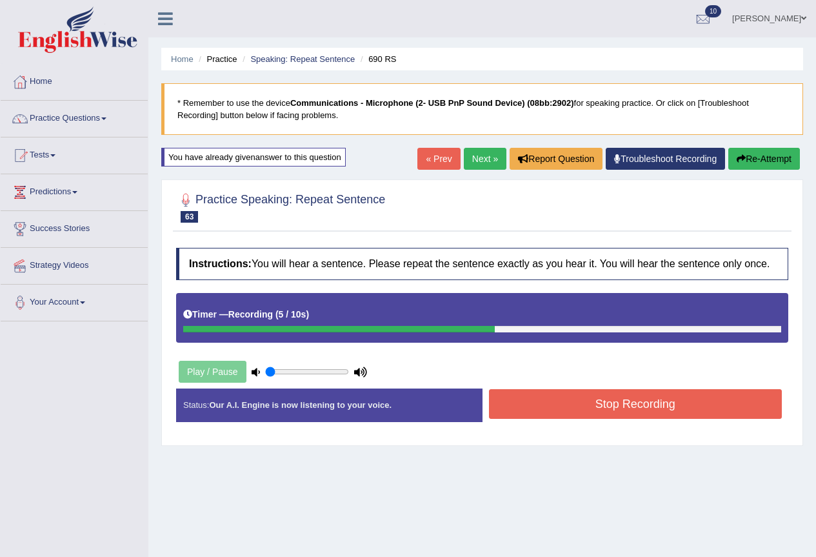
click at [555, 407] on button "Stop Recording" at bounding box center [636, 404] width 294 height 30
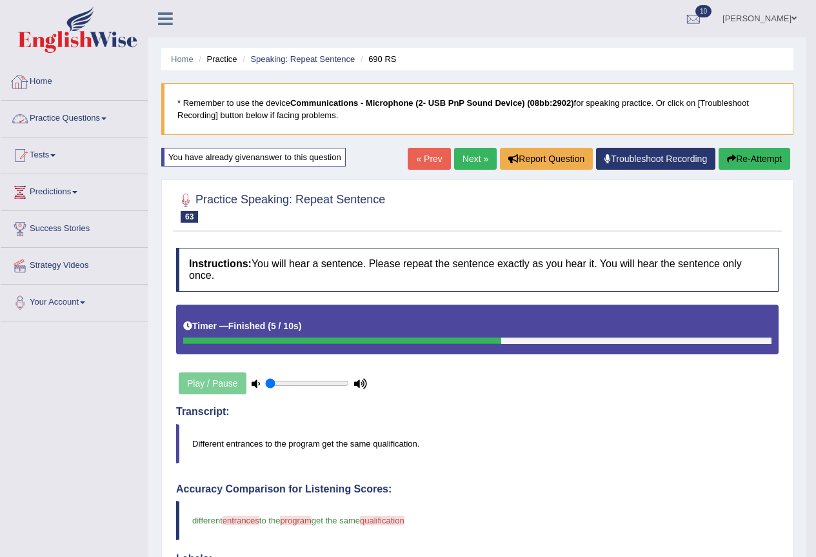
click at [55, 77] on link "Home" at bounding box center [74, 80] width 147 height 32
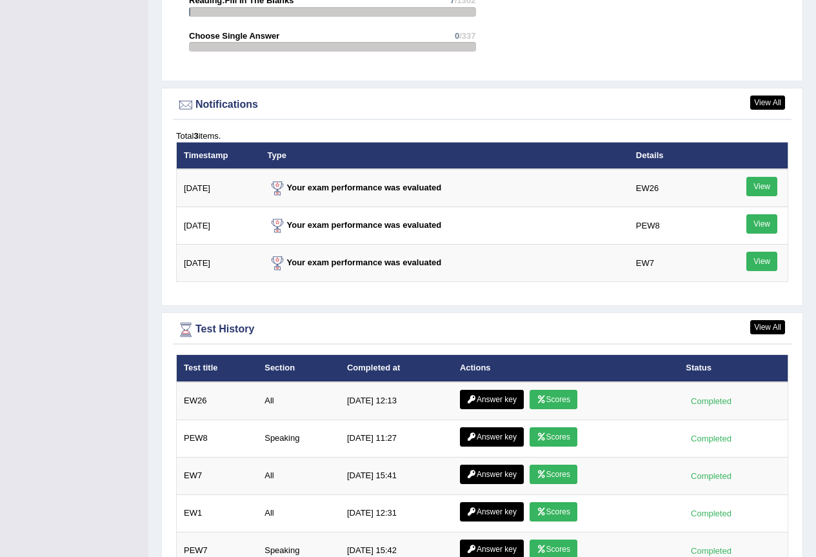
scroll to position [1562, 0]
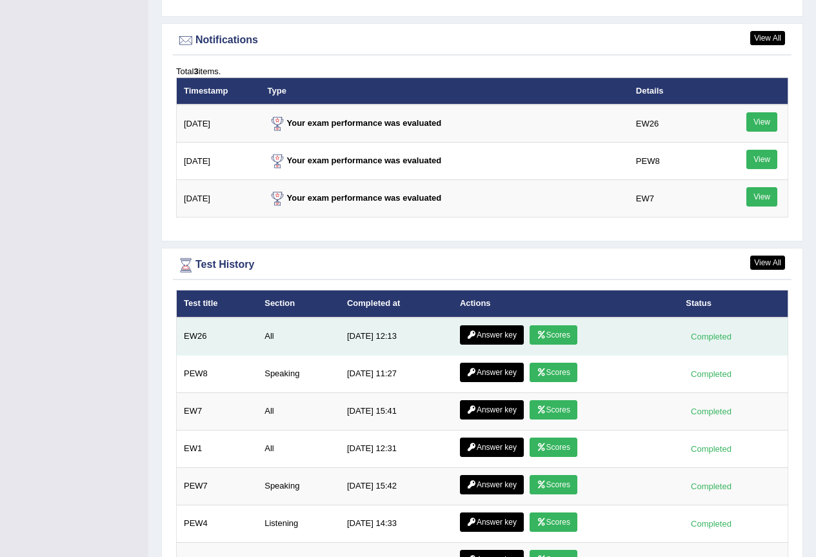
click at [555, 325] on link "Scores" at bounding box center [554, 334] width 48 height 19
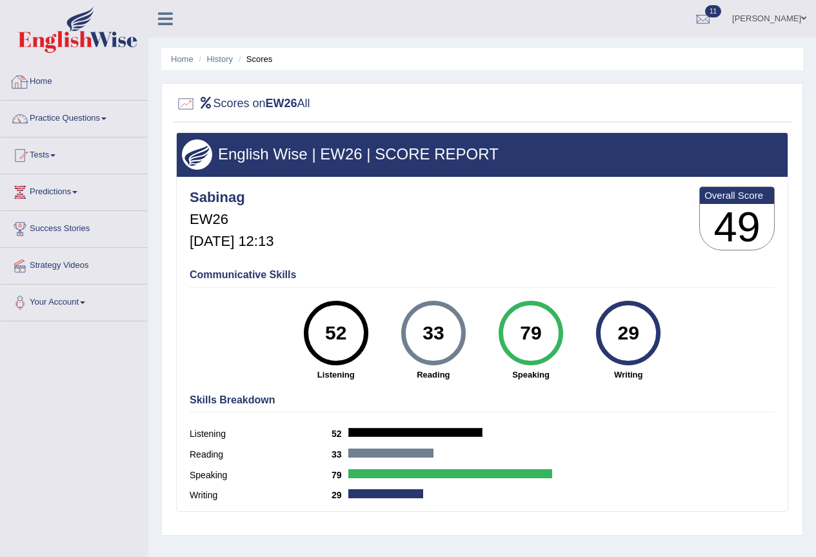
click at [41, 79] on link "Home" at bounding box center [74, 80] width 147 height 32
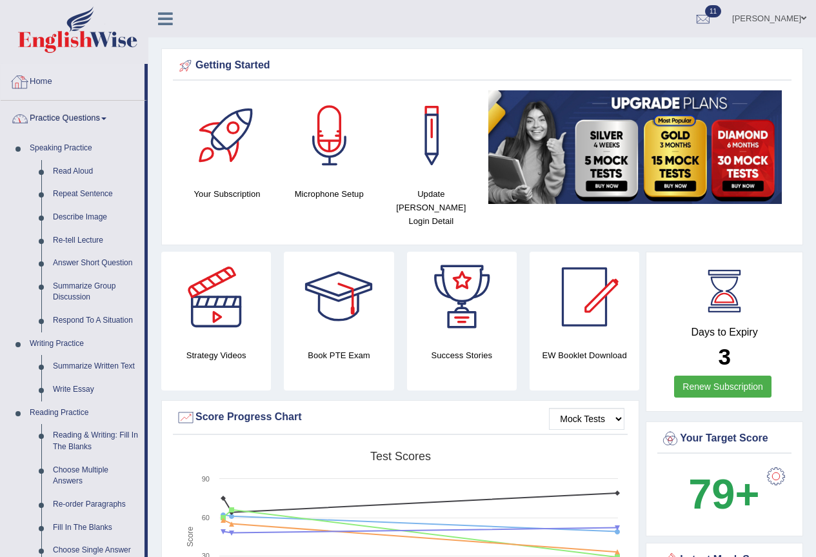
click at [49, 81] on link "Home" at bounding box center [73, 80] width 144 height 32
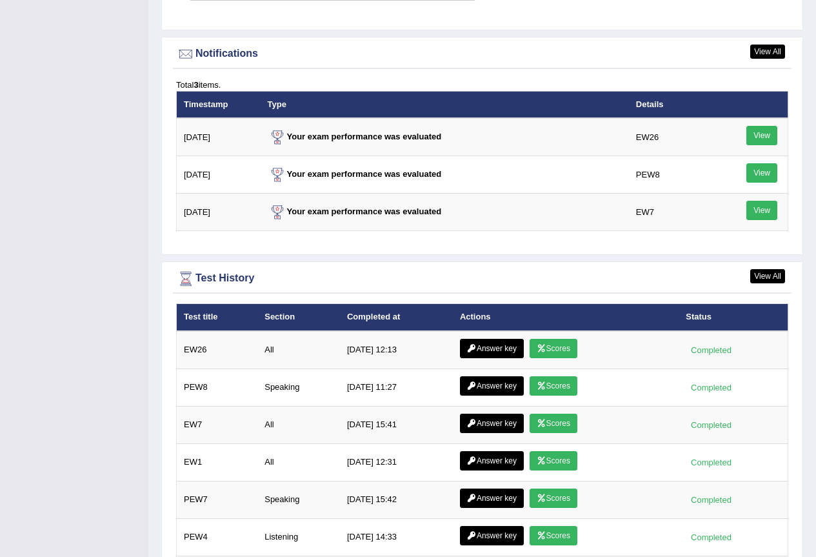
scroll to position [1672, 0]
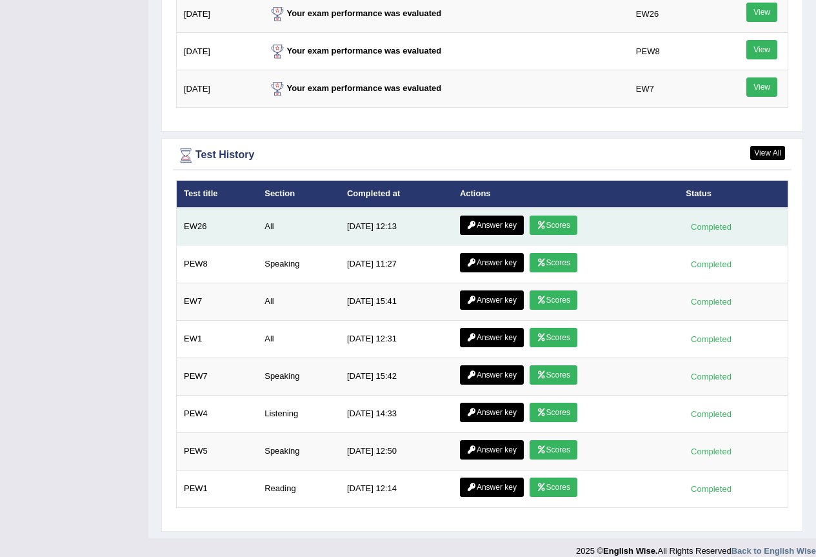
click at [547, 221] on icon at bounding box center [542, 225] width 10 height 8
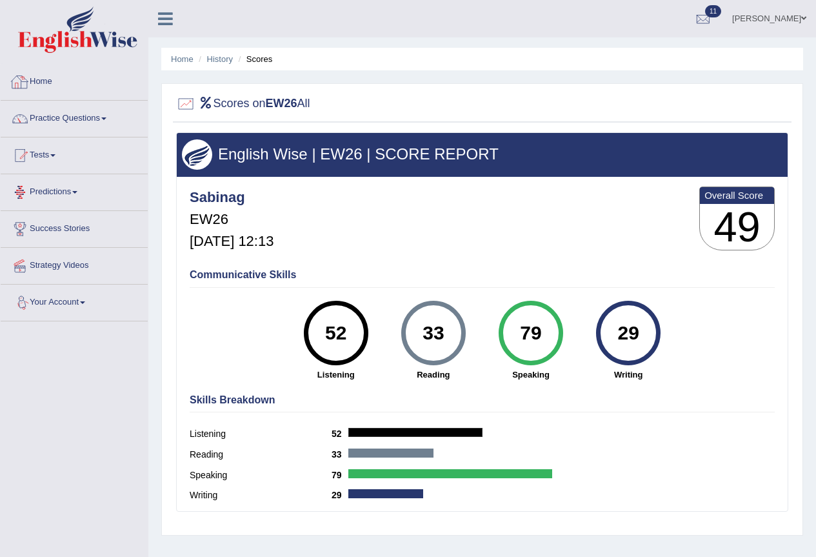
click at [50, 86] on link "Home" at bounding box center [74, 80] width 147 height 32
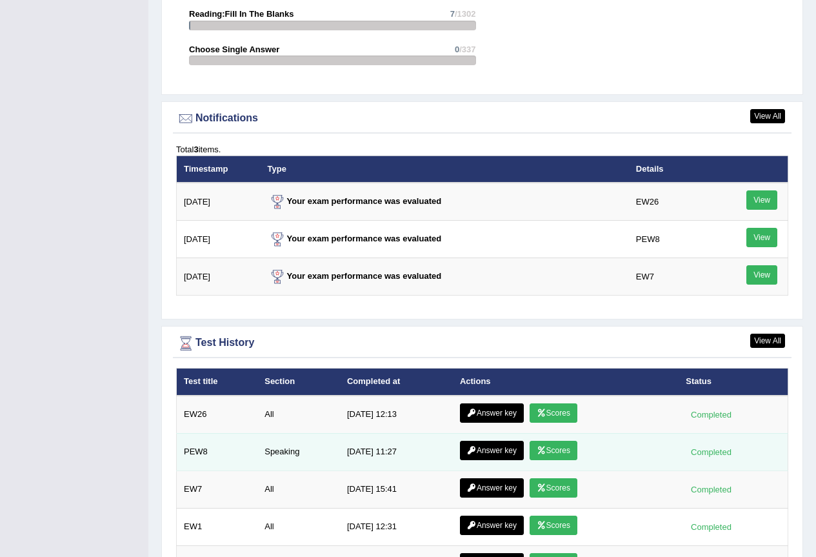
scroll to position [1672, 0]
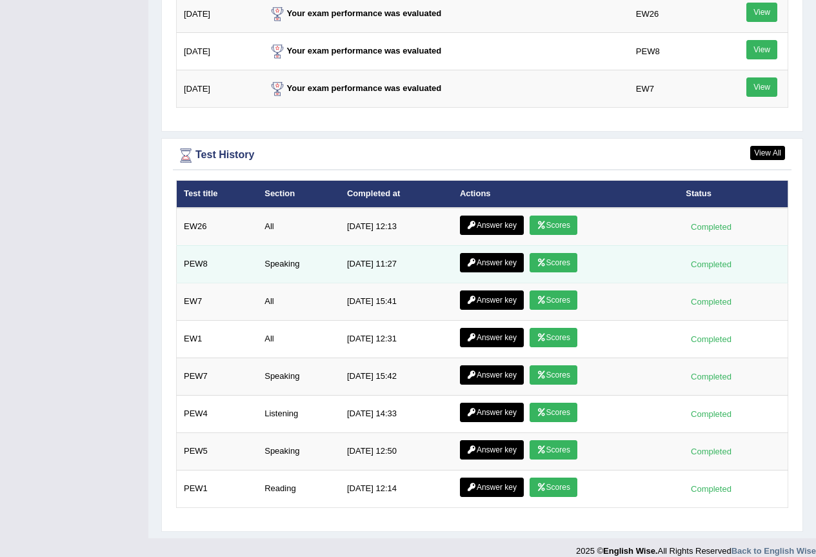
click at [549, 253] on link "Scores" at bounding box center [554, 262] width 48 height 19
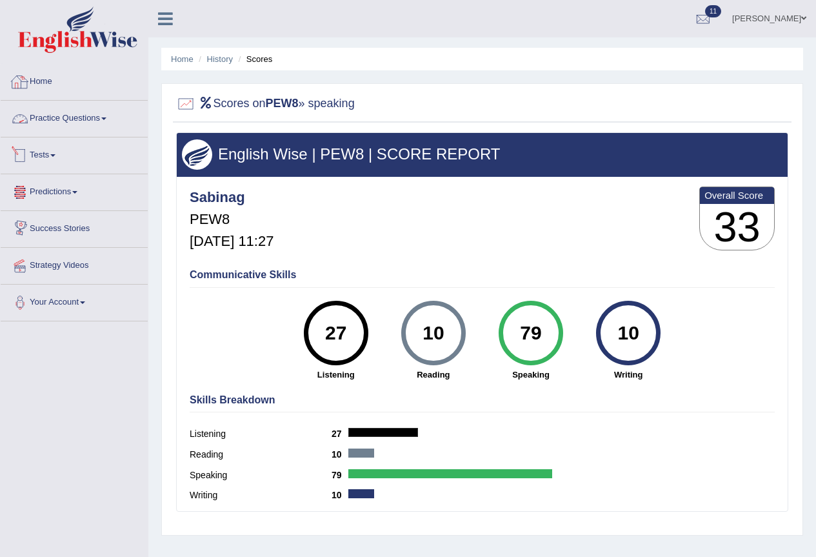
click at [35, 82] on link "Home" at bounding box center [74, 80] width 147 height 32
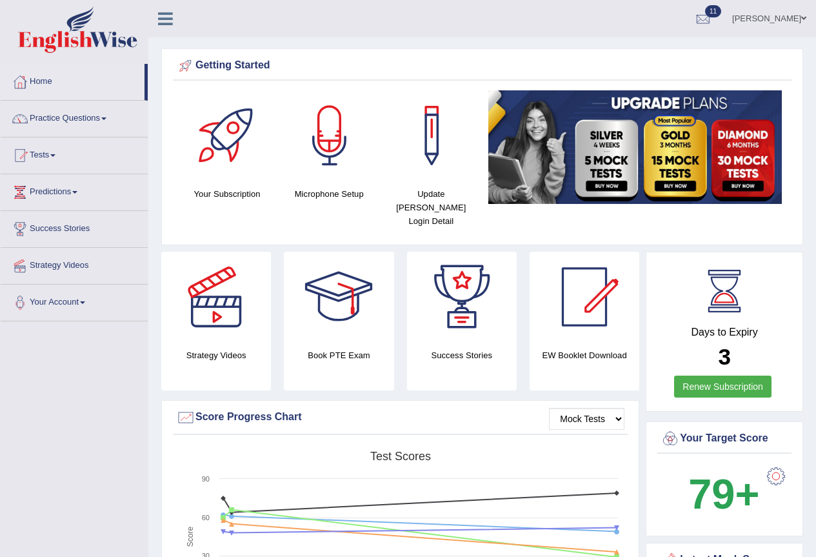
click at [93, 117] on link "Practice Questions" at bounding box center [74, 117] width 147 height 32
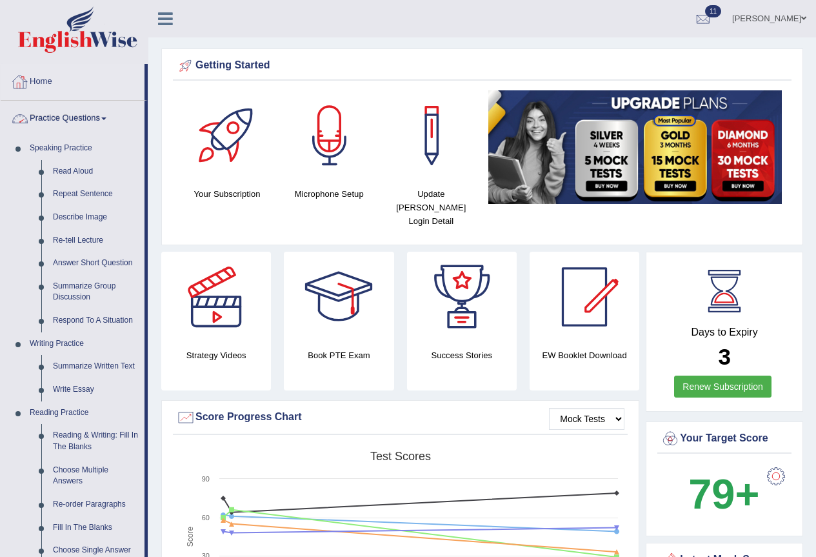
click at [48, 85] on link "Home" at bounding box center [73, 80] width 144 height 32
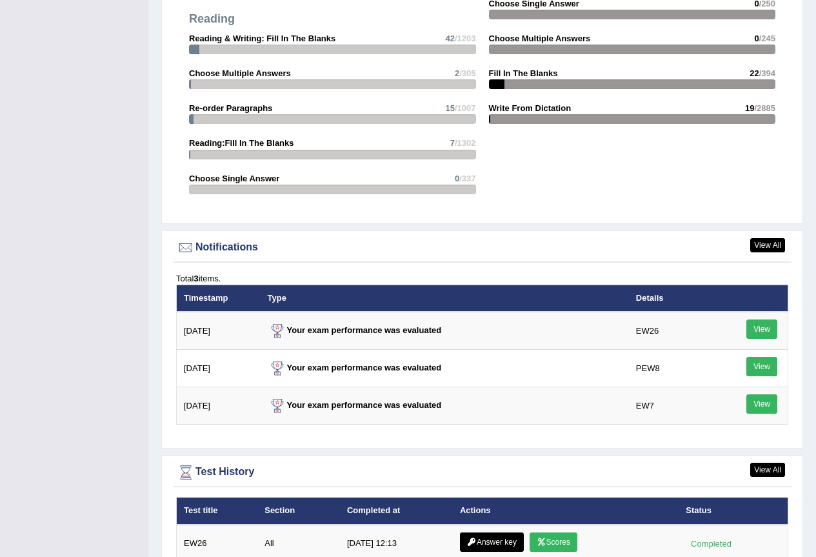
scroll to position [1613, 0]
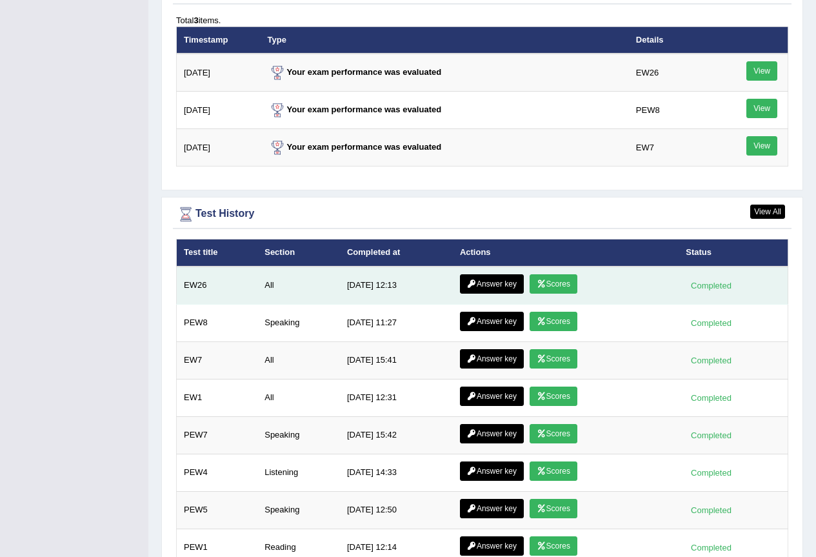
click at [499, 274] on link "Answer key" at bounding box center [492, 283] width 64 height 19
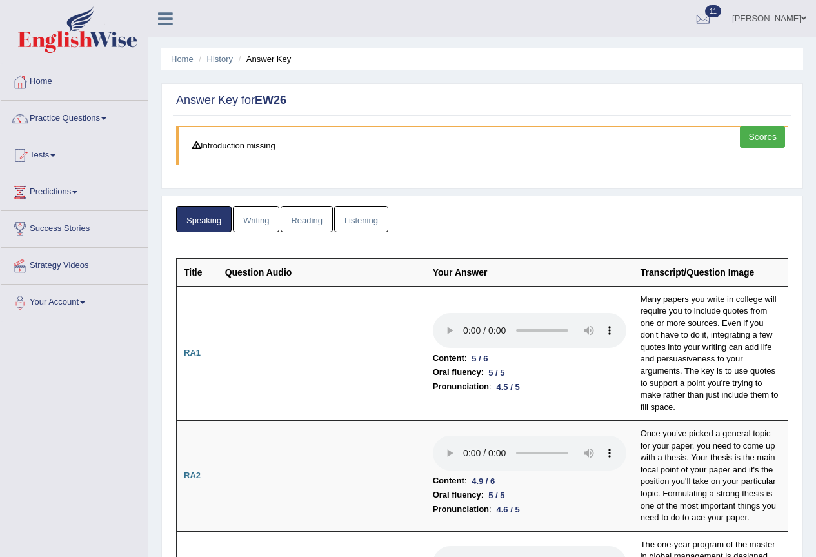
click at [250, 214] on link "Writing" at bounding box center [256, 219] width 46 height 26
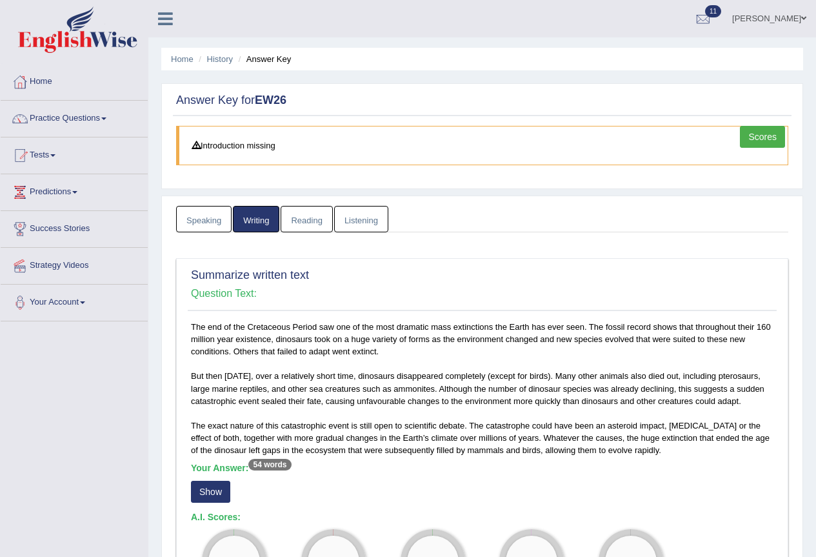
click at [305, 219] on link "Reading" at bounding box center [307, 219] width 52 height 26
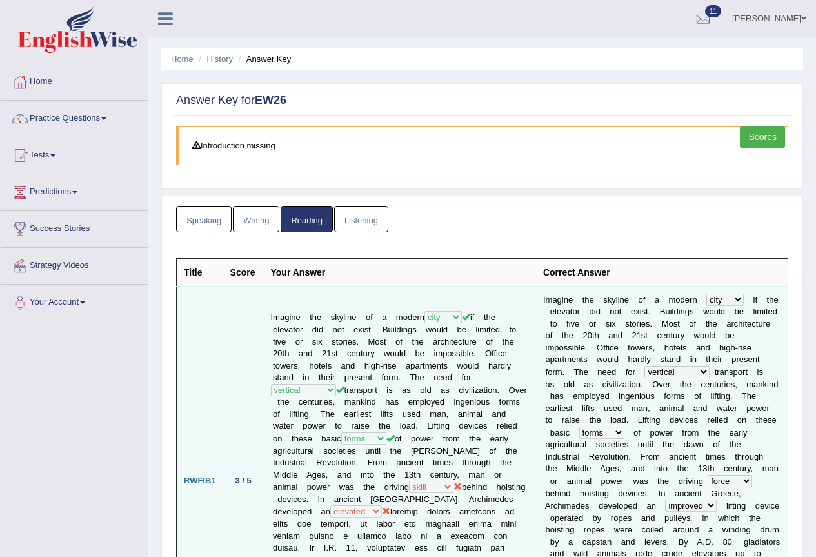
scroll to position [65, 0]
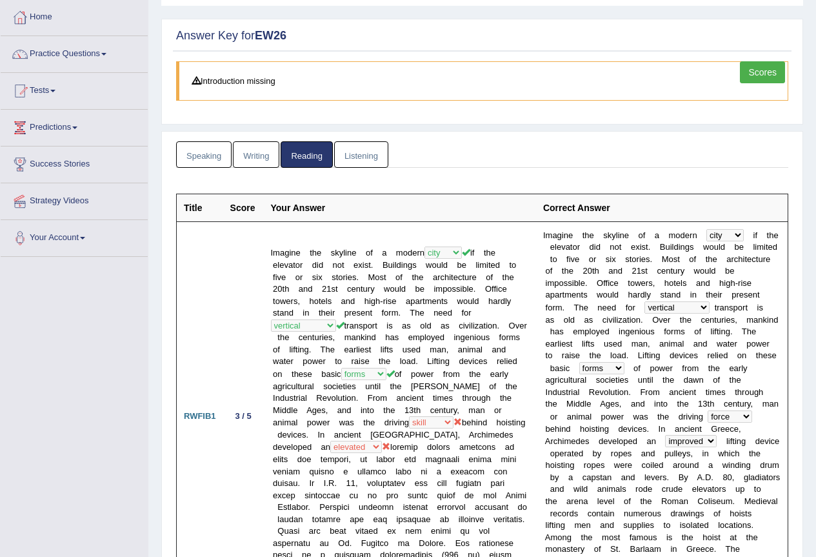
click at [367, 141] on link "Listening" at bounding box center [361, 154] width 54 height 26
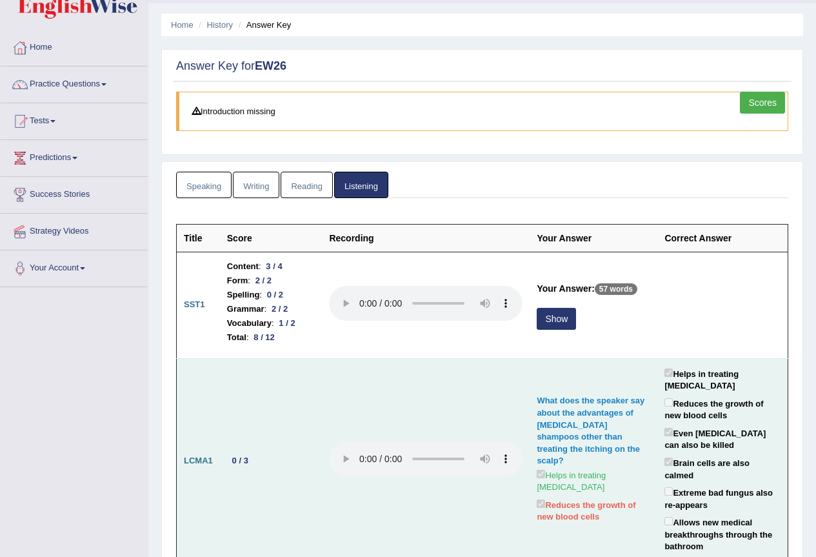
scroll to position [0, 0]
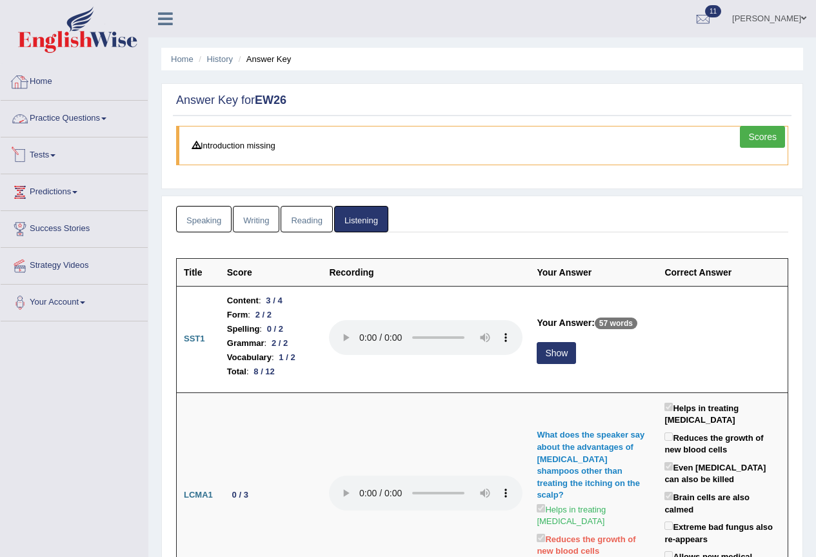
click at [46, 79] on link "Home" at bounding box center [74, 80] width 147 height 32
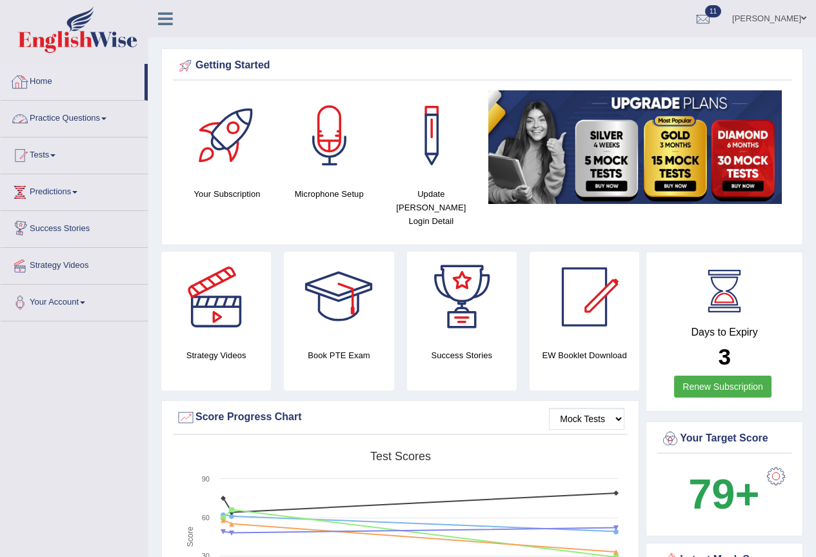
click at [65, 113] on link "Practice Questions" at bounding box center [74, 117] width 147 height 32
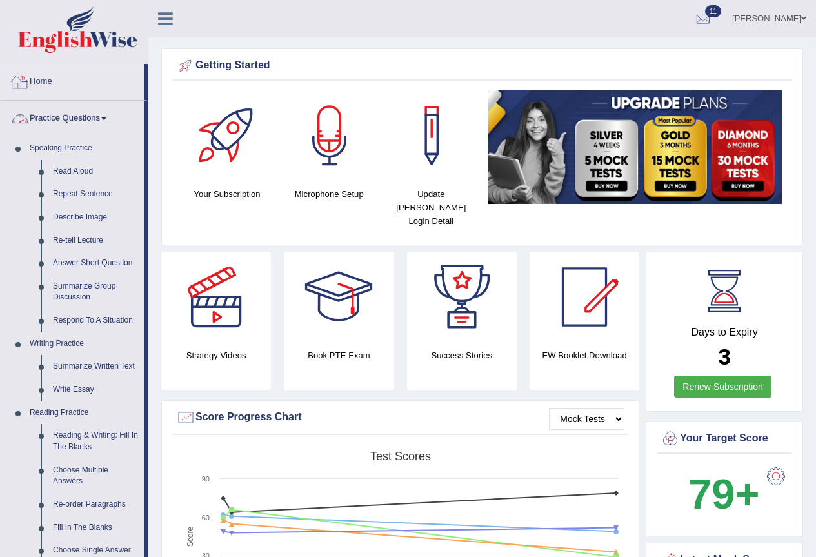
click at [37, 79] on link "Home" at bounding box center [73, 80] width 144 height 32
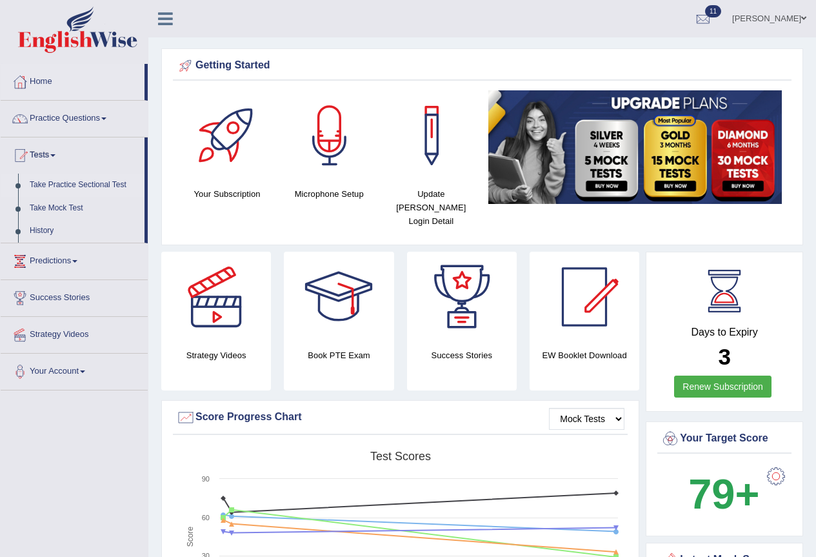
click at [83, 181] on link "Take Practice Sectional Test" at bounding box center [84, 185] width 121 height 23
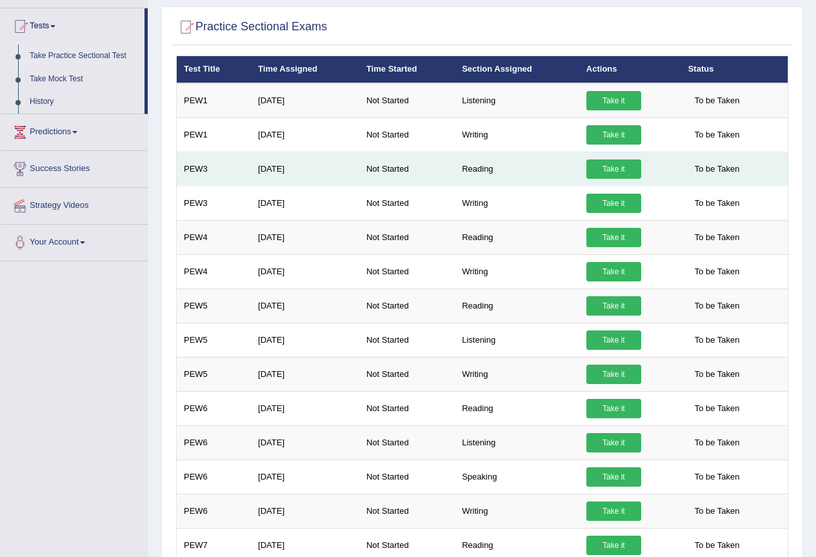
click at [619, 170] on link "Take it" at bounding box center [614, 168] width 55 height 19
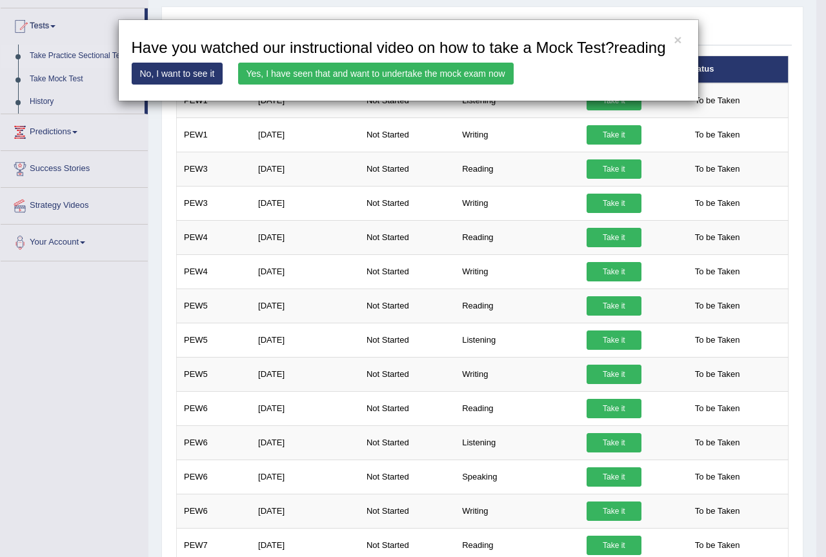
click at [419, 69] on link "Yes, I have seen that and want to undertake the mock exam now" at bounding box center [376, 74] width 276 height 22
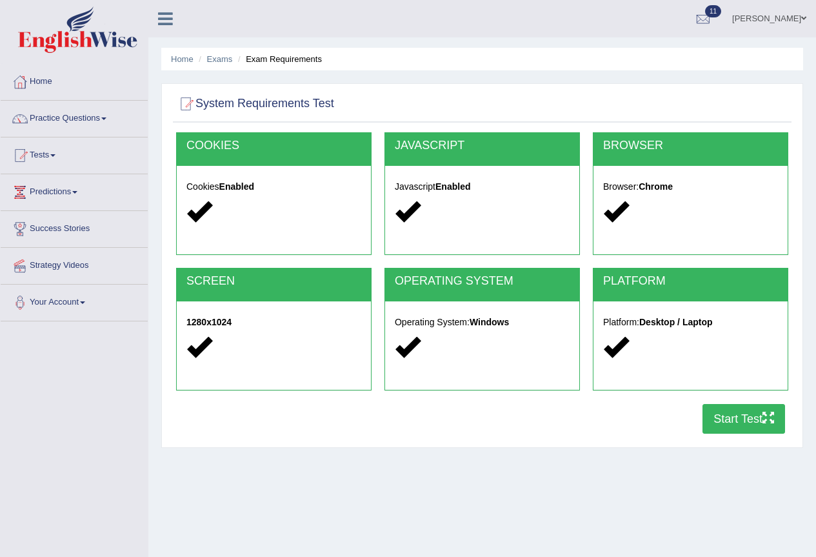
click at [741, 407] on button "Start Test" at bounding box center [744, 419] width 83 height 30
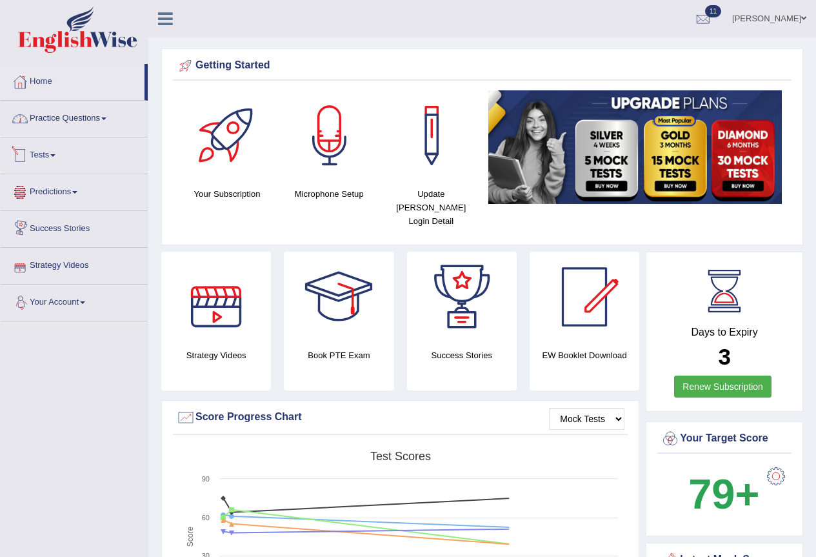
click at [65, 116] on link "Practice Questions" at bounding box center [74, 117] width 147 height 32
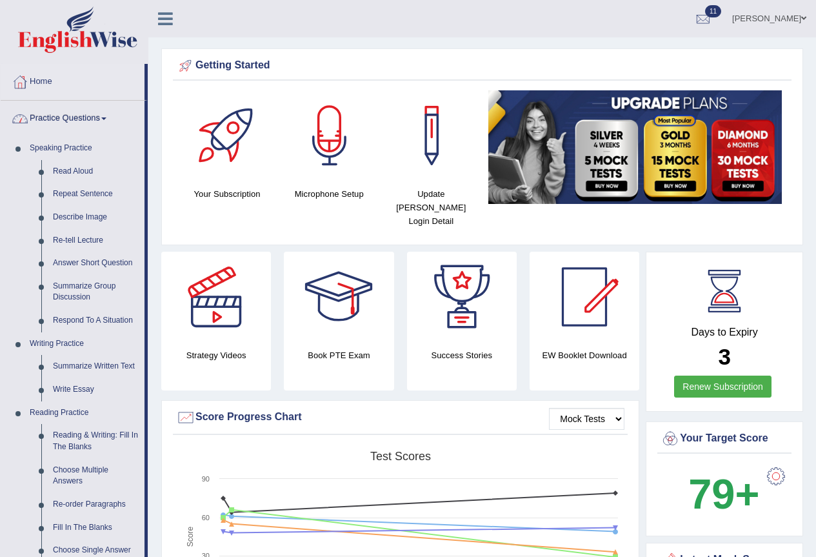
click at [68, 115] on link "Practice Questions" at bounding box center [73, 117] width 144 height 32
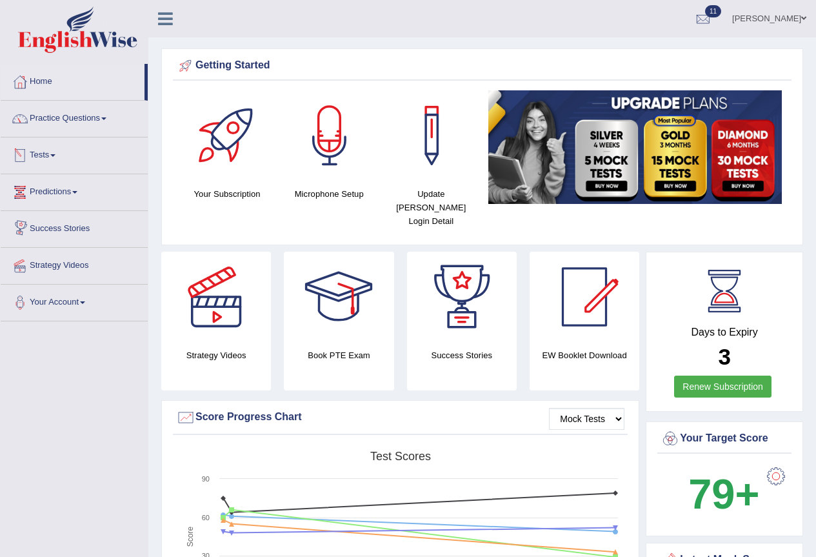
click at [46, 149] on link "Tests" at bounding box center [74, 153] width 147 height 32
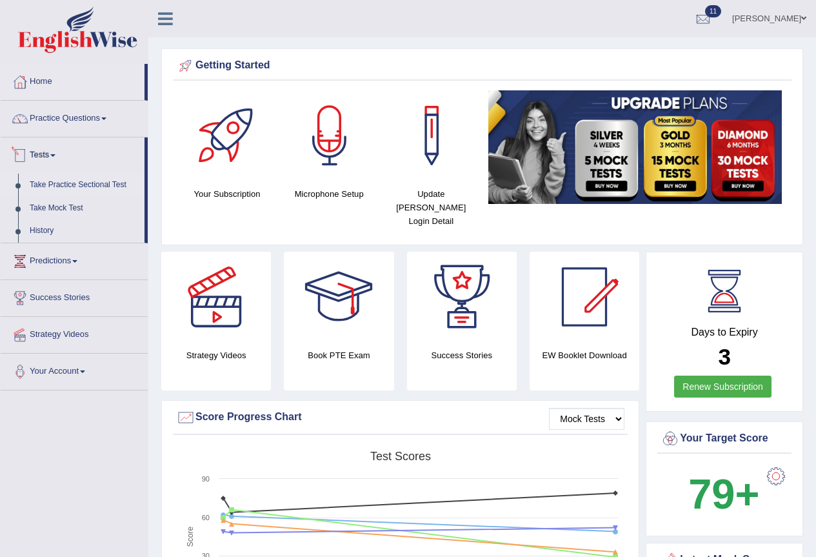
click at [81, 185] on link "Take Practice Sectional Test" at bounding box center [84, 185] width 121 height 23
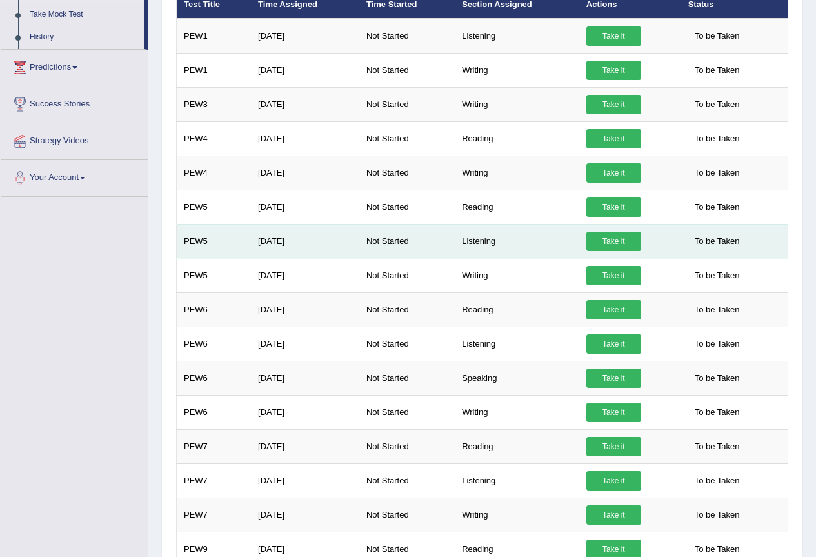
click at [587, 239] on link "Take it" at bounding box center [614, 241] width 55 height 19
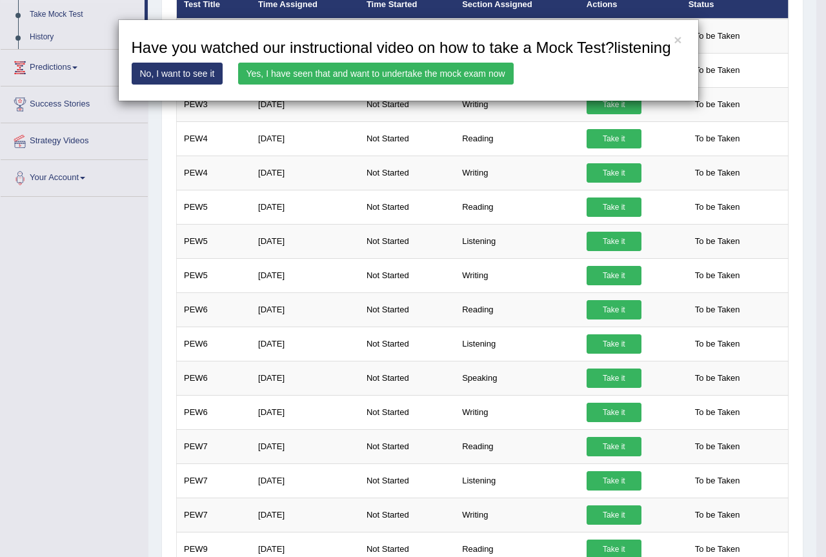
click at [494, 72] on link "Yes, I have seen that and want to undertake the mock exam now" at bounding box center [376, 74] width 276 height 22
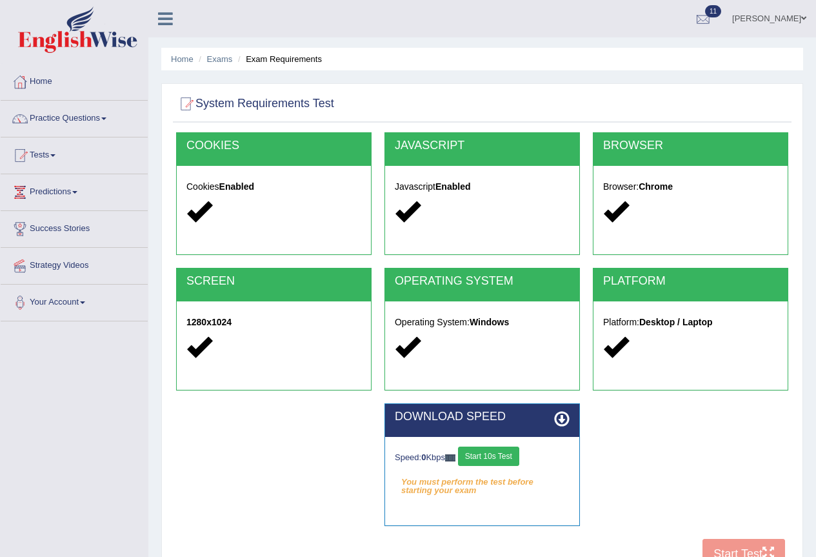
scroll to position [65, 0]
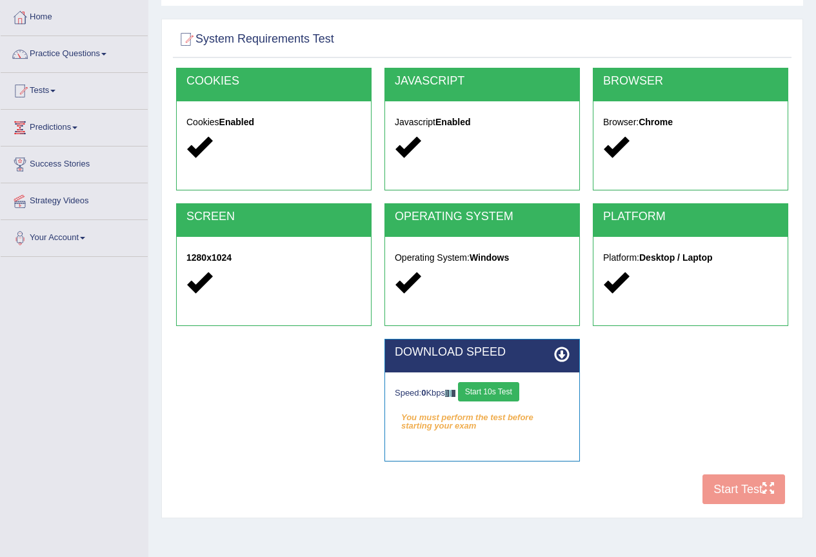
click at [498, 388] on button "Start 10s Test" at bounding box center [488, 391] width 61 height 19
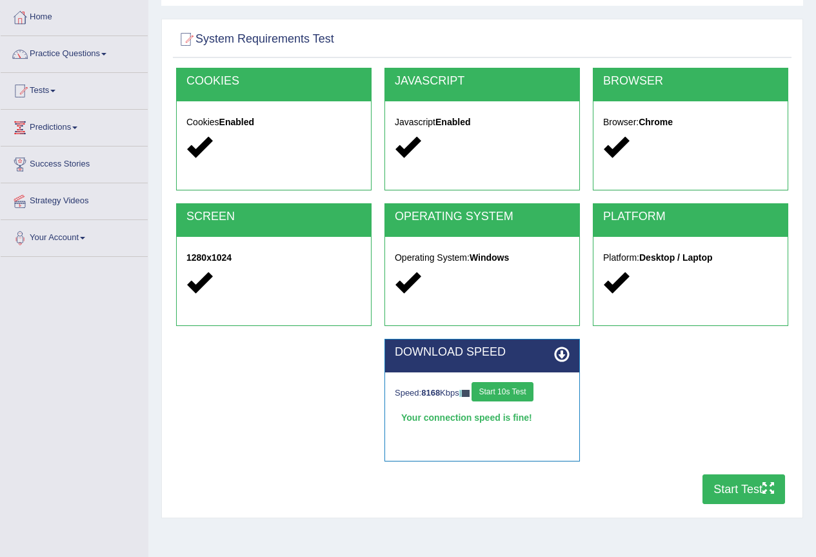
click at [747, 490] on button "Start Test" at bounding box center [744, 489] width 83 height 30
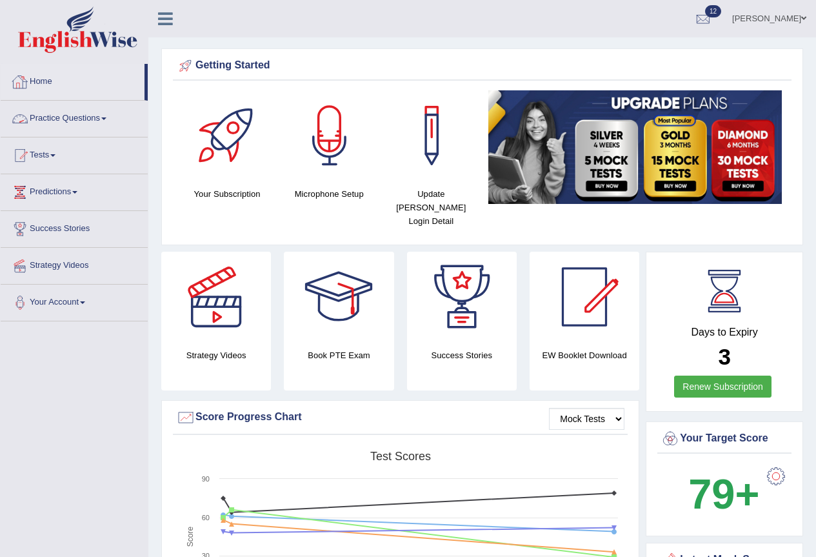
click at [51, 115] on link "Practice Questions" at bounding box center [74, 117] width 147 height 32
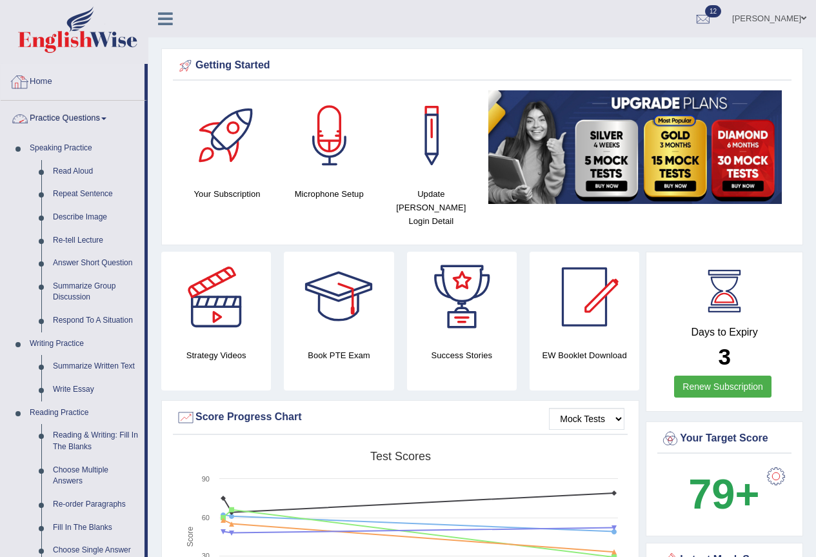
click at [51, 83] on link "Home" at bounding box center [73, 80] width 144 height 32
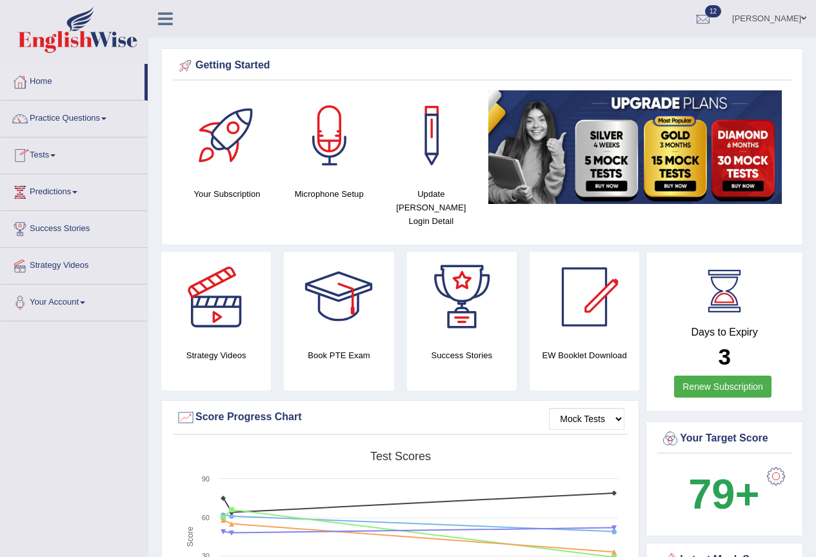
click at [50, 154] on link "Tests" at bounding box center [74, 153] width 147 height 32
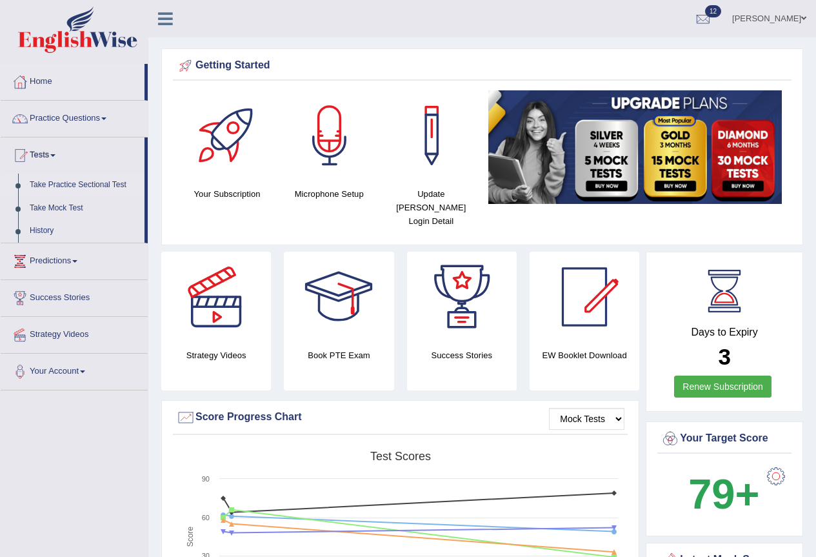
click at [109, 181] on link "Take Practice Sectional Test" at bounding box center [84, 185] width 121 height 23
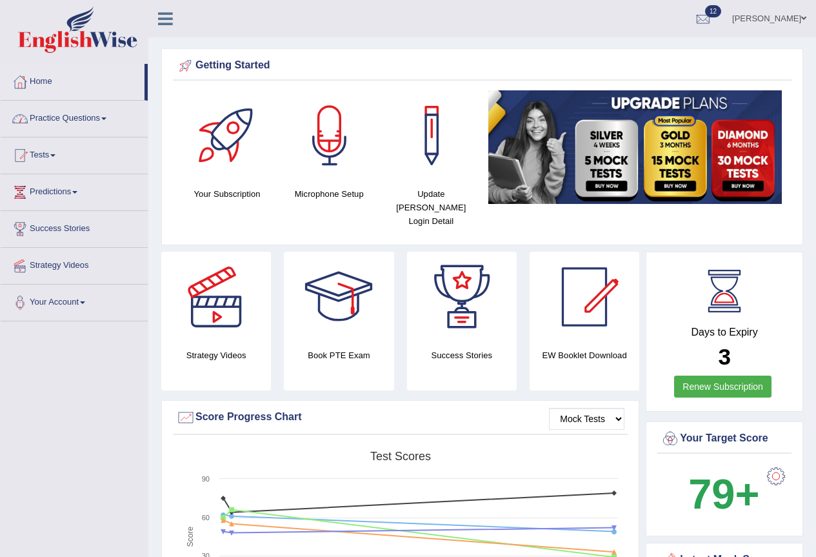
click at [82, 120] on link "Practice Questions" at bounding box center [74, 117] width 147 height 32
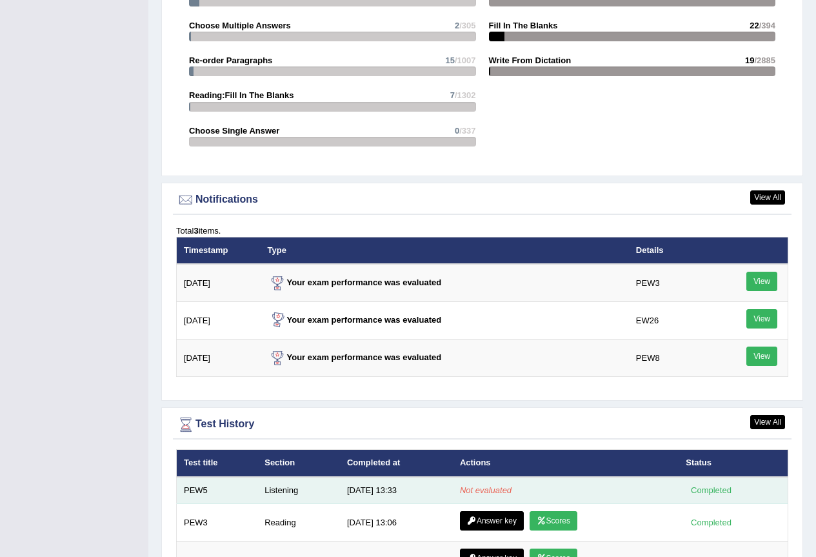
scroll to position [1467, 0]
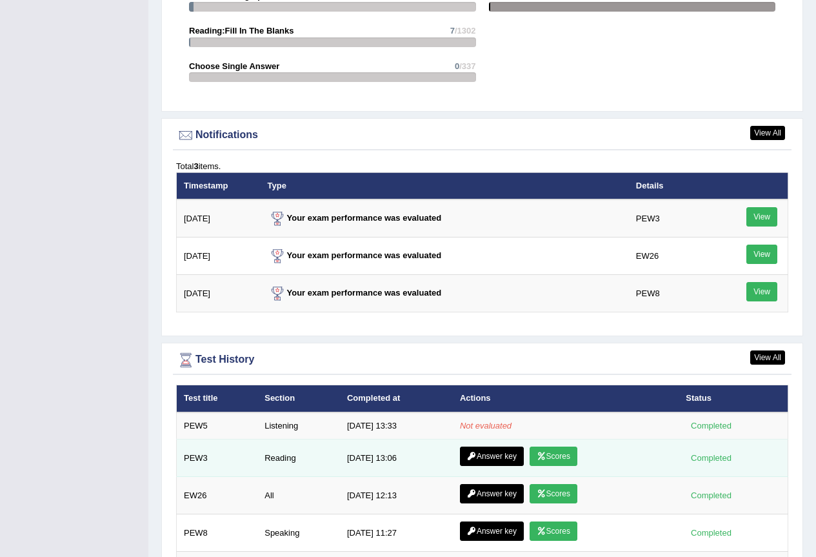
click at [558, 447] on link "Scores" at bounding box center [554, 456] width 48 height 19
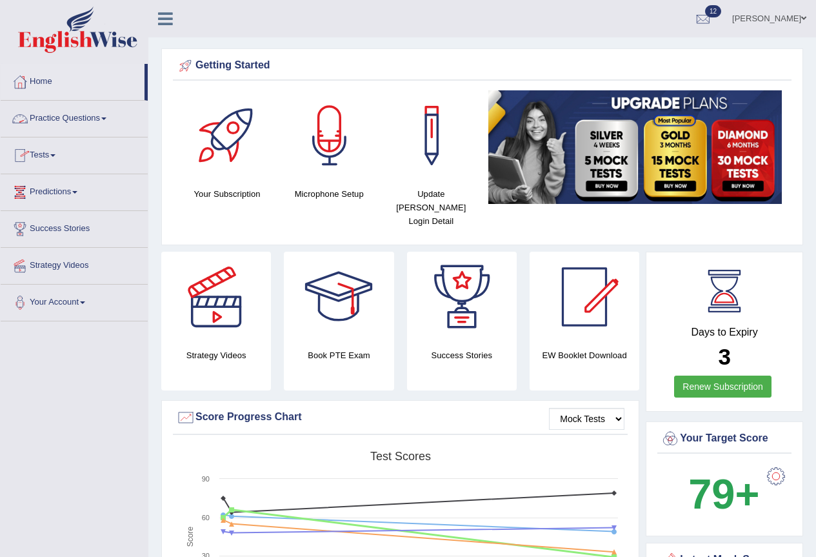
click at [78, 125] on link "Practice Questions" at bounding box center [74, 117] width 147 height 32
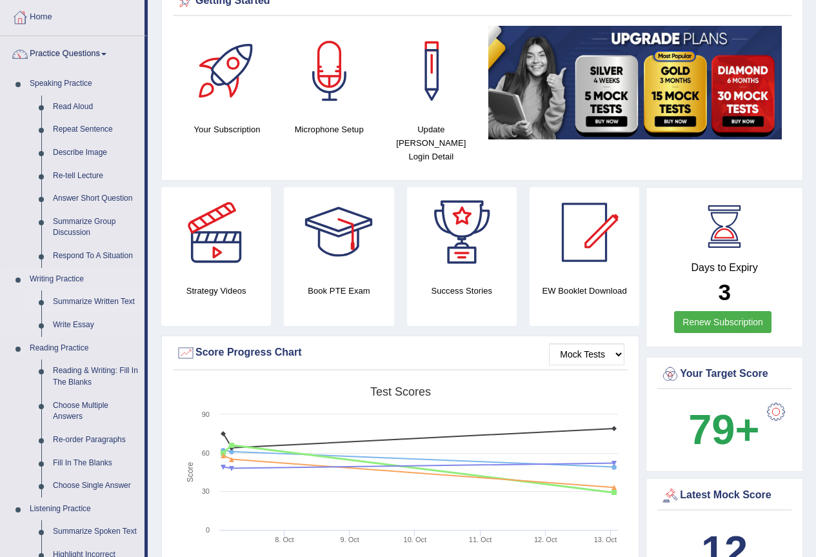
scroll to position [194, 0]
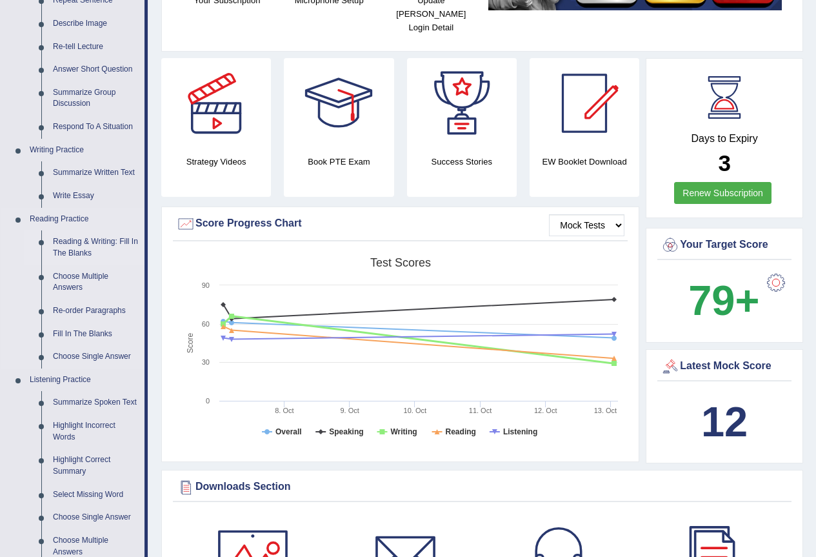
click at [99, 241] on link "Reading & Writing: Fill In The Blanks" at bounding box center [95, 247] width 97 height 34
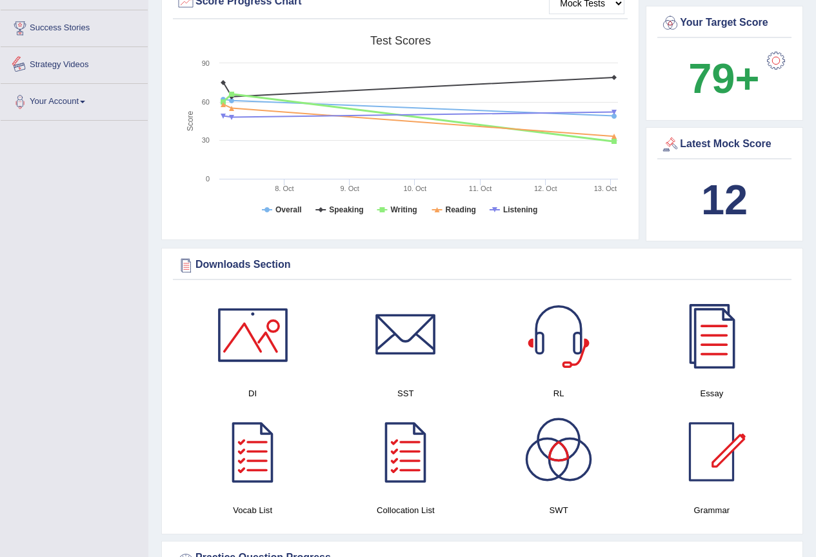
scroll to position [869, 0]
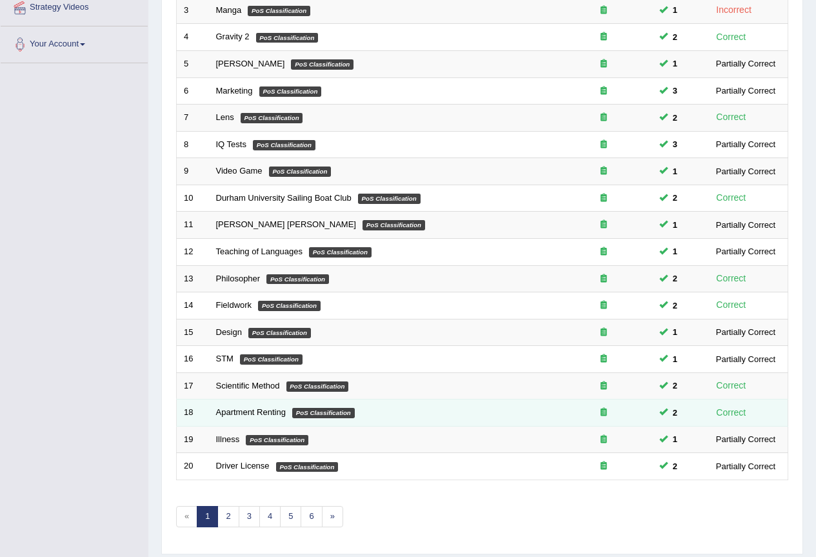
scroll to position [298, 0]
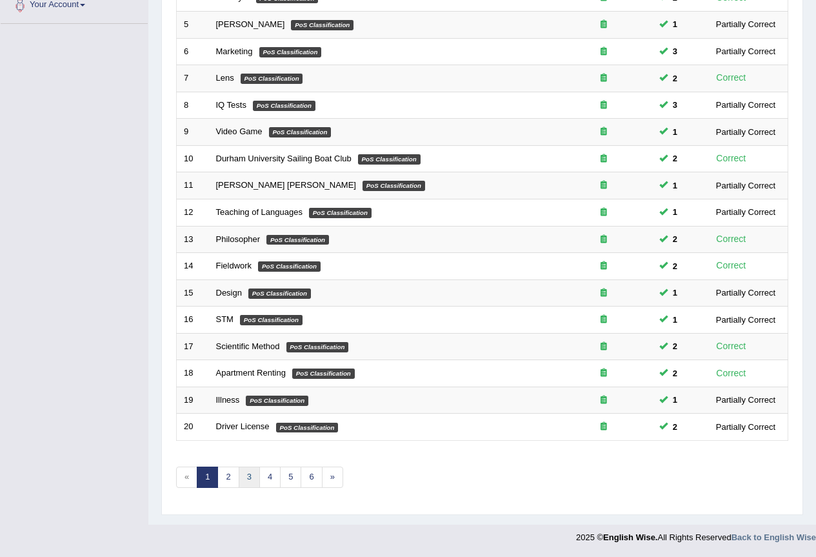
click at [250, 485] on link "3" at bounding box center [249, 477] width 21 height 21
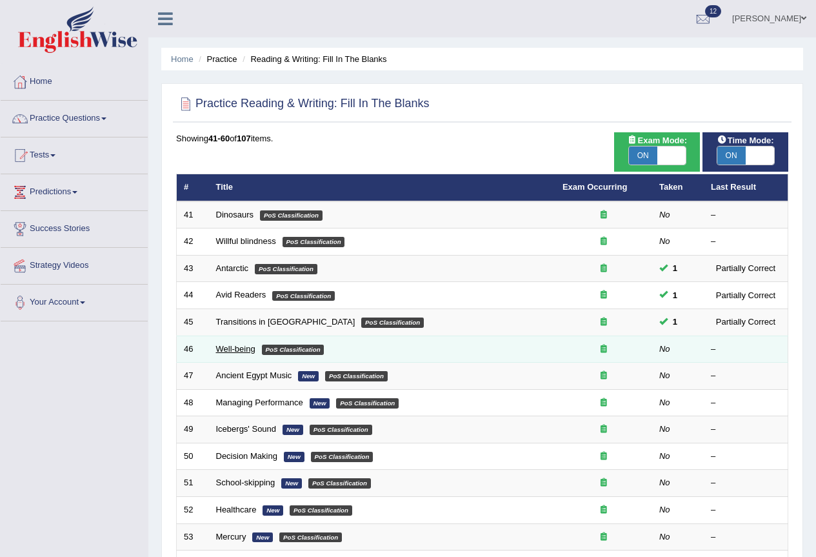
click at [248, 350] on link "Well-being" at bounding box center [235, 349] width 39 height 10
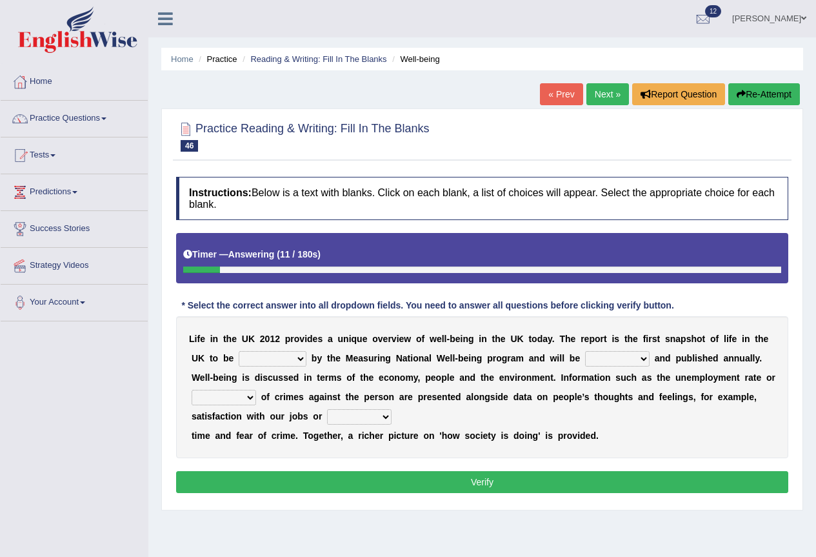
click at [286, 360] on select "delivered protected demanded overviewed" at bounding box center [273, 358] width 68 height 15
select select "protected"
click at [239, 351] on select "delivered protected demanded overviewed" at bounding box center [273, 358] width 68 height 15
click at [591, 357] on select "distorted charted updated arranged" at bounding box center [617, 358] width 65 height 15
select select "arranged"
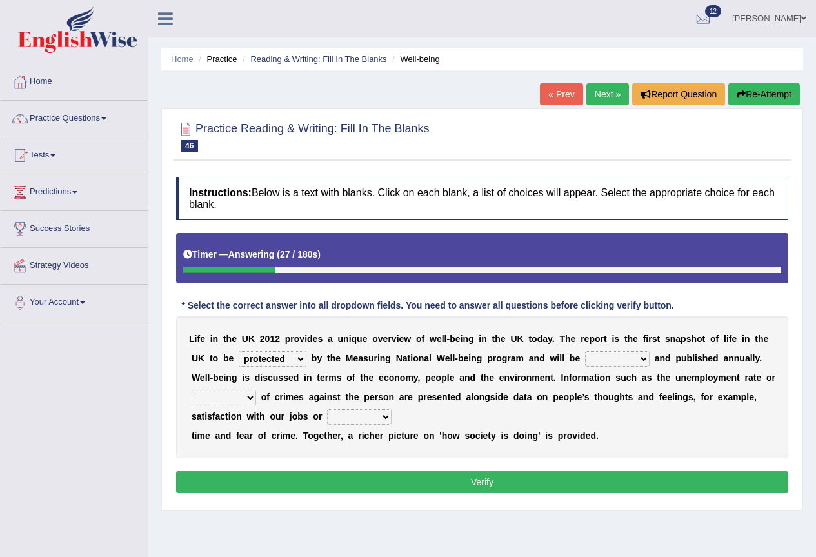
click at [585, 351] on select "distorted charted updated arranged" at bounding box center [617, 358] width 65 height 15
click at [237, 391] on select "velocity weight span number" at bounding box center [224, 397] width 65 height 15
select select "number"
click at [192, 390] on select "velocity weight span number" at bounding box center [224, 397] width 65 height 15
click at [341, 419] on select "pressure plea fancy leisure" at bounding box center [359, 416] width 65 height 15
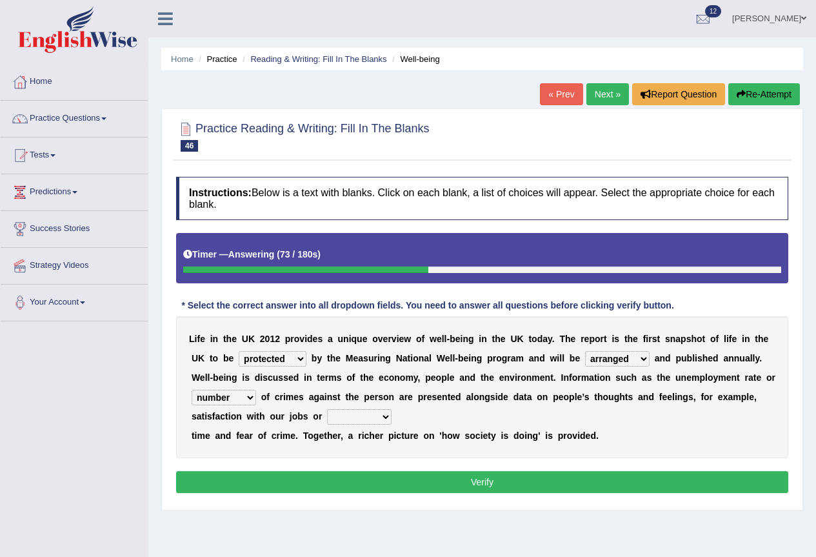
select select "leisure"
click at [327, 409] on select "pressure plea fancy leisure" at bounding box center [359, 416] width 65 height 15
click at [438, 478] on button "Verify" at bounding box center [482, 482] width 612 height 22
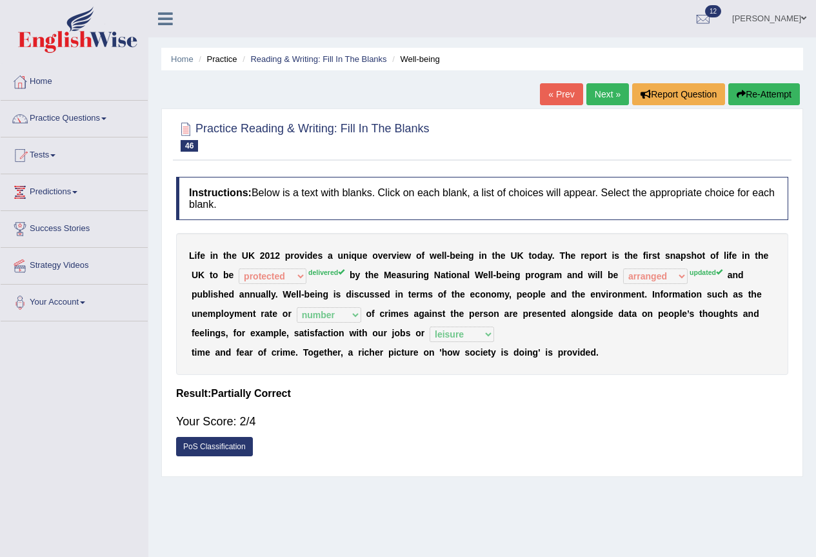
click at [758, 91] on button "Re-Attempt" at bounding box center [765, 94] width 72 height 22
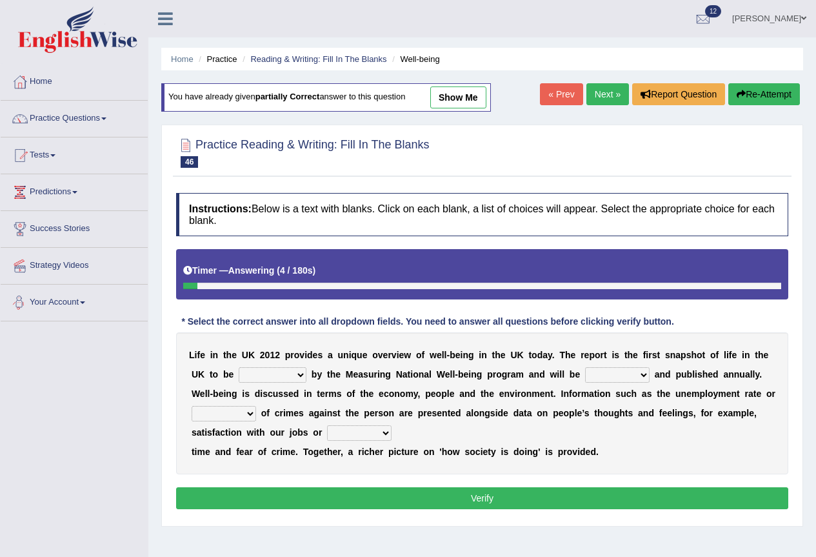
click at [250, 371] on select "delivered protected demanded overviewed" at bounding box center [273, 374] width 68 height 15
select select "delivered"
click at [239, 367] on select "delivered protected demanded overviewed" at bounding box center [273, 374] width 68 height 15
click at [623, 380] on select "distorted charted updated arranged" at bounding box center [617, 374] width 65 height 15
click at [226, 420] on select "velocity weight span number" at bounding box center [224, 413] width 65 height 15
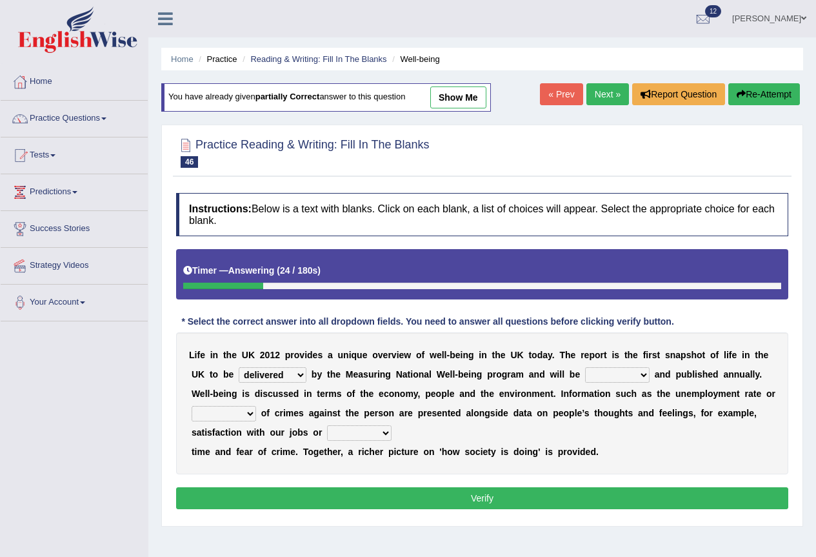
select select "number"
click at [192, 406] on select "velocity weight span number" at bounding box center [224, 413] width 65 height 15
click at [356, 428] on select "pressure plea fancy leisure" at bounding box center [359, 432] width 65 height 15
select select "leisure"
click at [327, 425] on select "pressure plea fancy leisure" at bounding box center [359, 432] width 65 height 15
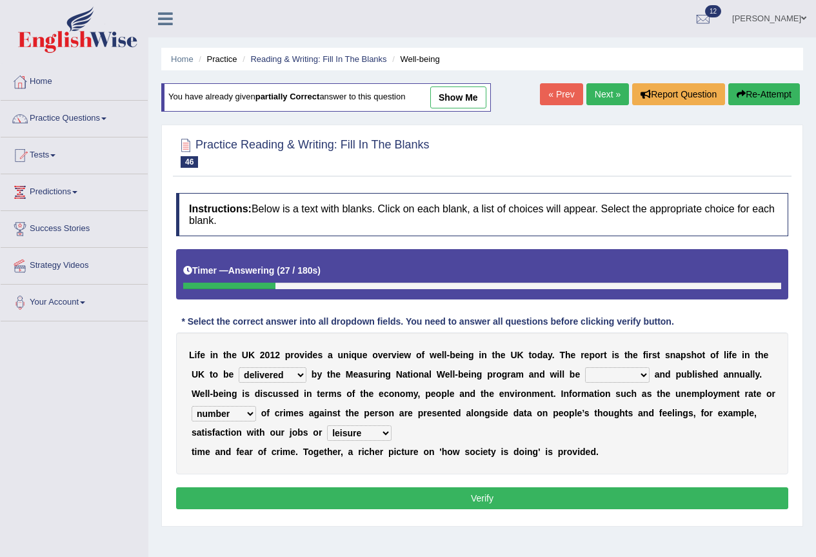
click at [602, 372] on select "distorted charted updated arranged" at bounding box center [617, 374] width 65 height 15
select select "updated"
click at [585, 367] on select "distorted charted updated arranged" at bounding box center [617, 374] width 65 height 15
click at [513, 498] on button "Verify" at bounding box center [482, 498] width 612 height 22
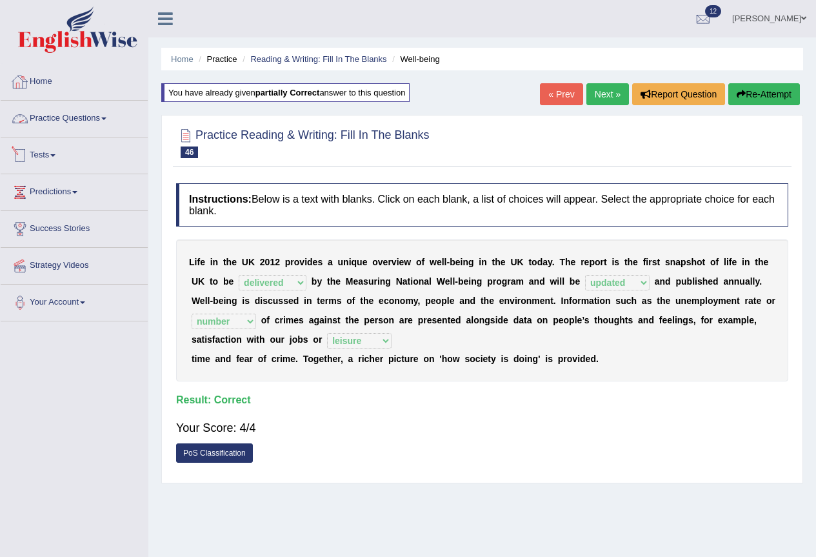
click at [41, 82] on link "Home" at bounding box center [74, 80] width 147 height 32
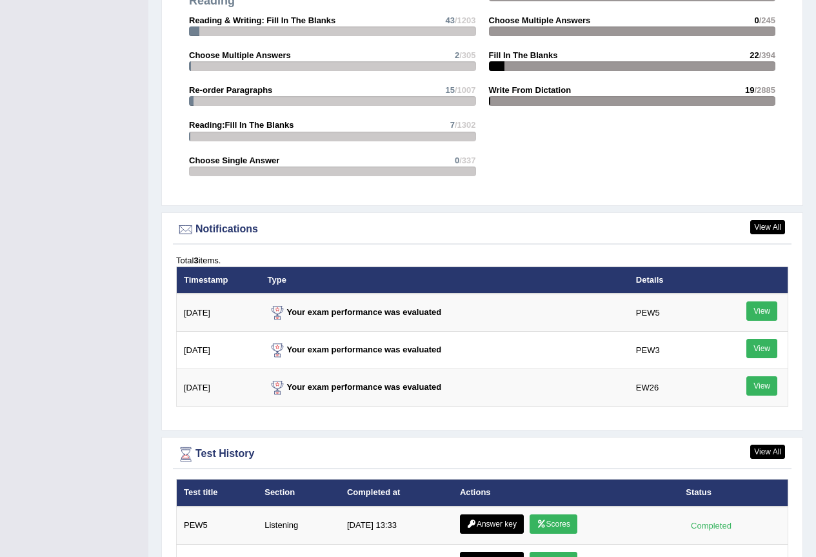
scroll to position [1672, 0]
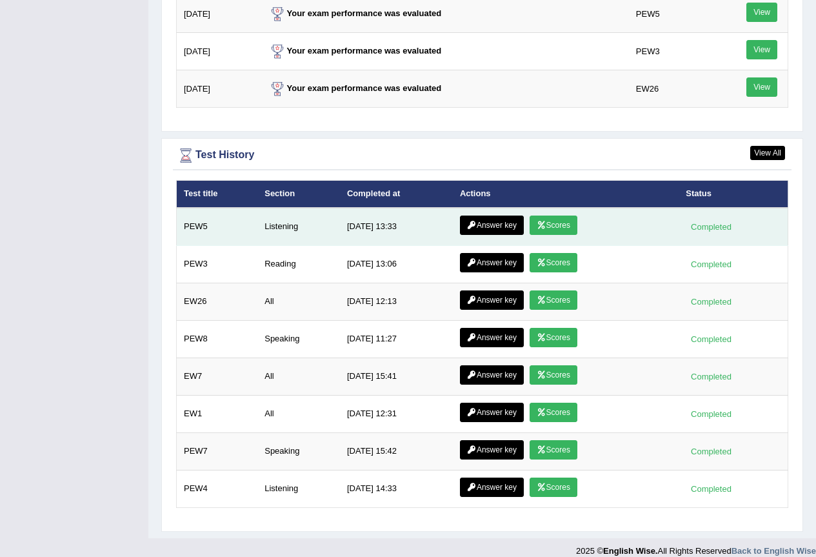
click at [567, 216] on link "Scores" at bounding box center [554, 225] width 48 height 19
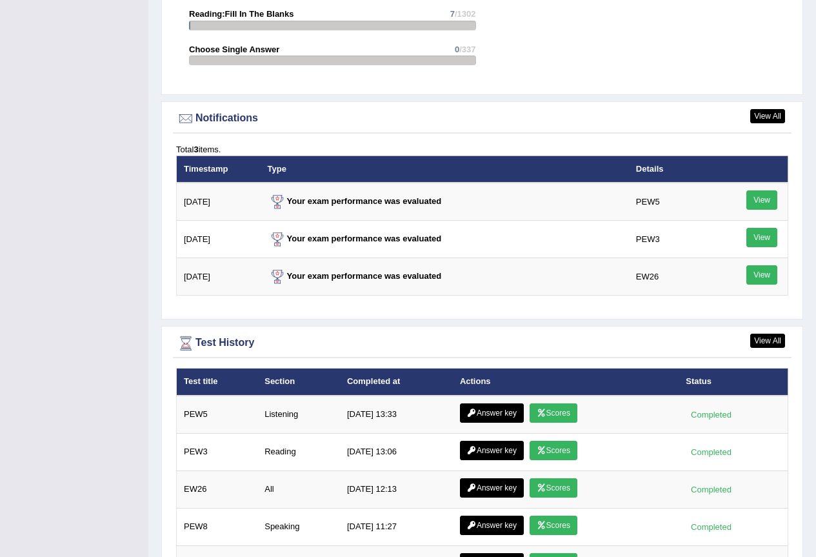
scroll to position [1672, 0]
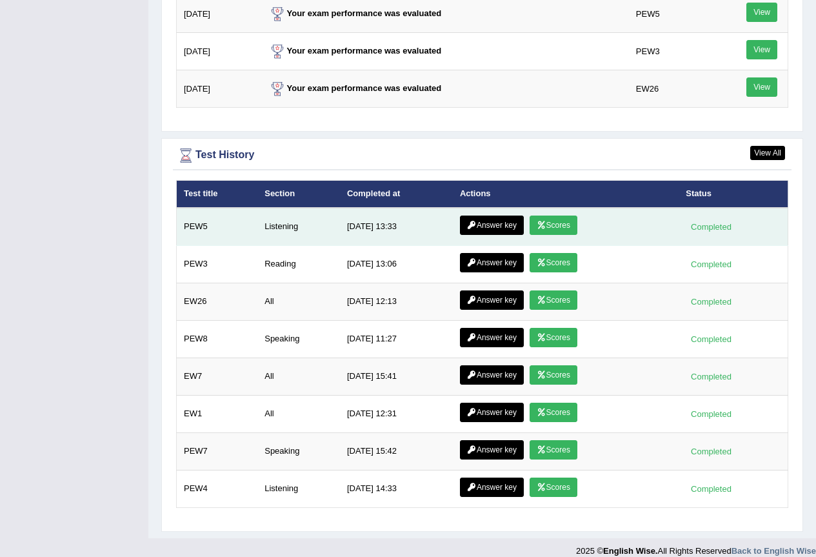
click at [505, 216] on link "Answer key" at bounding box center [492, 225] width 64 height 19
